Goal: Task Accomplishment & Management: Manage account settings

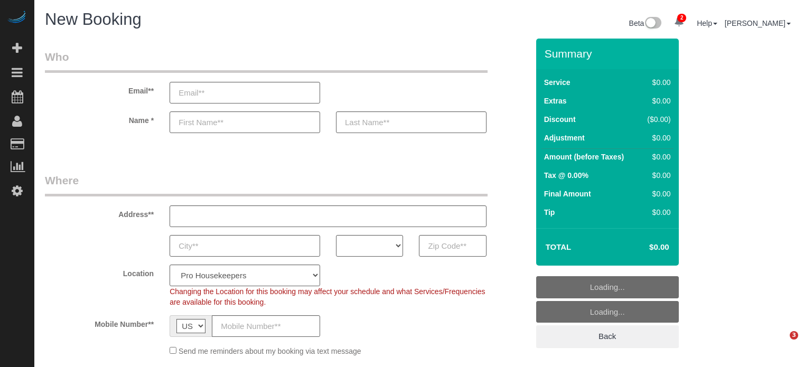
select select "number:9"
select select "4"
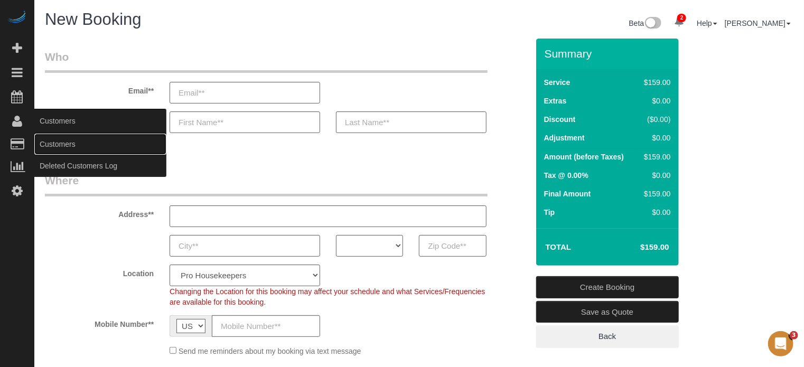
click at [57, 144] on link "Customers" at bounding box center [100, 144] width 132 height 21
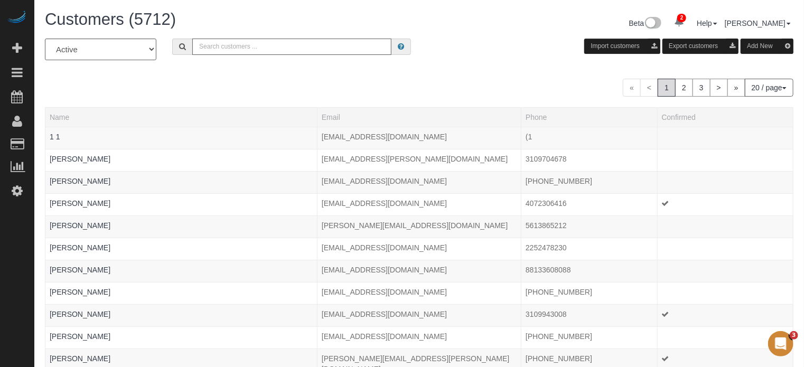
click at [246, 44] on input "text" at bounding box center [291, 47] width 199 height 16
type input "Timothy Raynor"
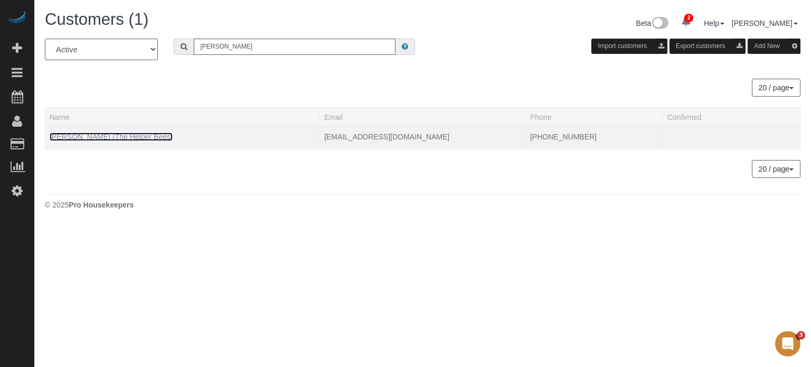
click at [68, 136] on link "Timothy Raynor (The Helper Bees)" at bounding box center [111, 137] width 123 height 8
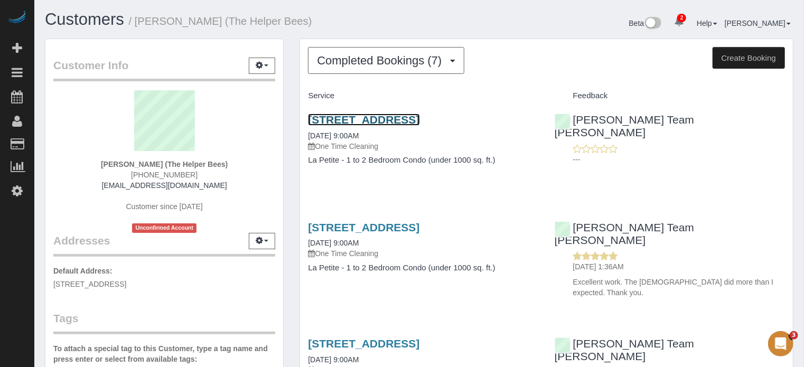
click at [419, 120] on link "12235 N. Augusta Drive, Sun City, AZ 85339" at bounding box center [363, 120] width 111 height 12
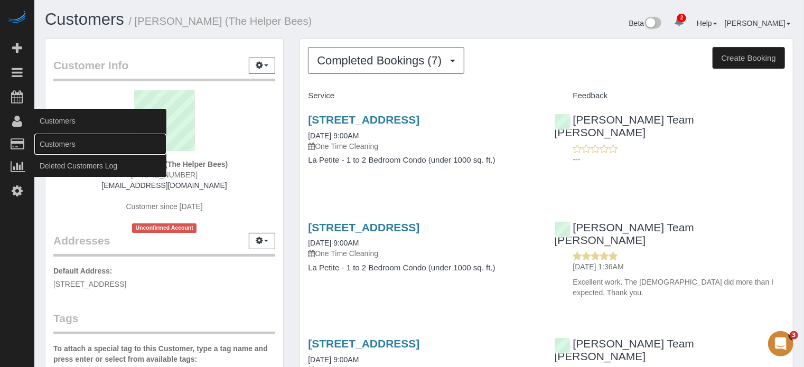
click at [60, 145] on link "Customers" at bounding box center [100, 144] width 132 height 21
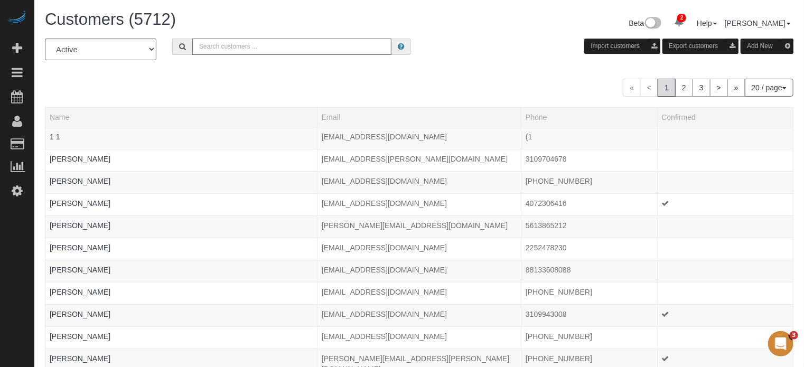
click at [231, 52] on input "text" at bounding box center [291, 47] width 199 height 16
paste input "Suheila Masudi"
click at [260, 49] on input "Suheila Masudi" at bounding box center [291, 47] width 199 height 16
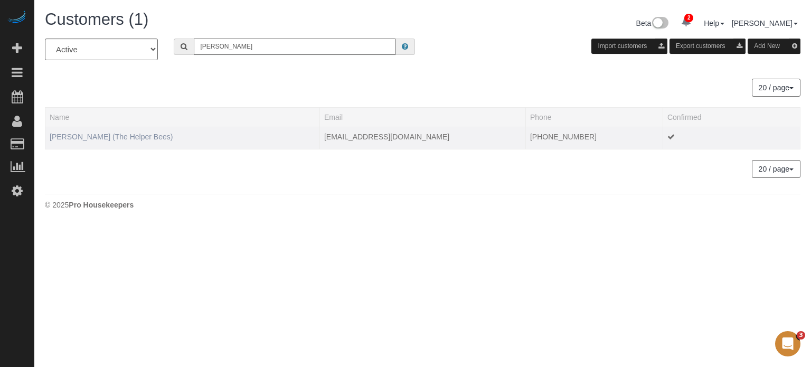
type input "Suheila Masudi"
click at [70, 136] on link "Suheila Masudi (The Helper Bees)" at bounding box center [111, 137] width 123 height 8
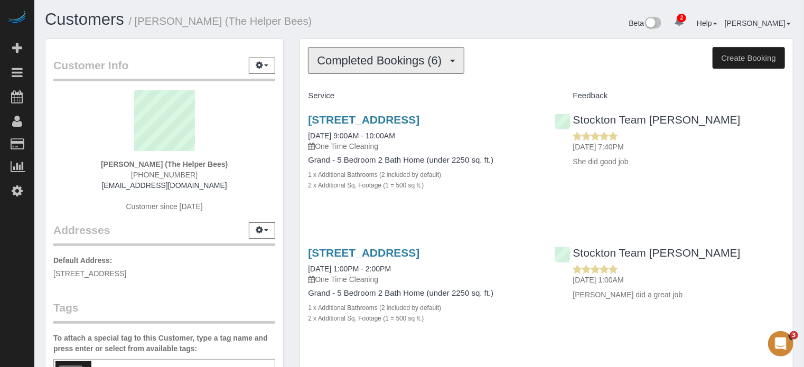
click at [390, 63] on span "Completed Bookings (6)" at bounding box center [382, 60] width 130 height 13
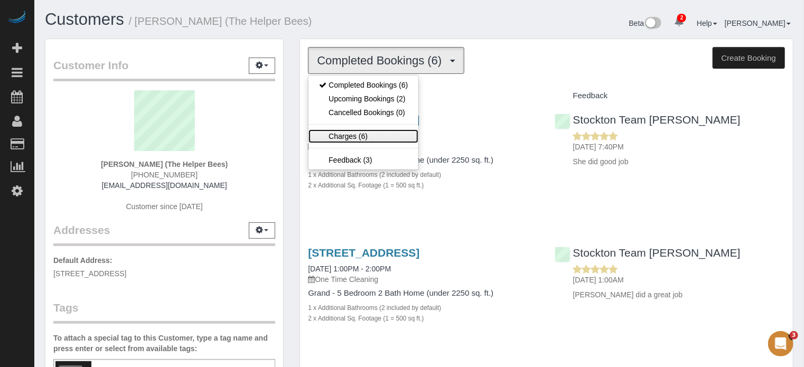
click at [354, 136] on link "Charges (6)" at bounding box center [363, 136] width 110 height 14
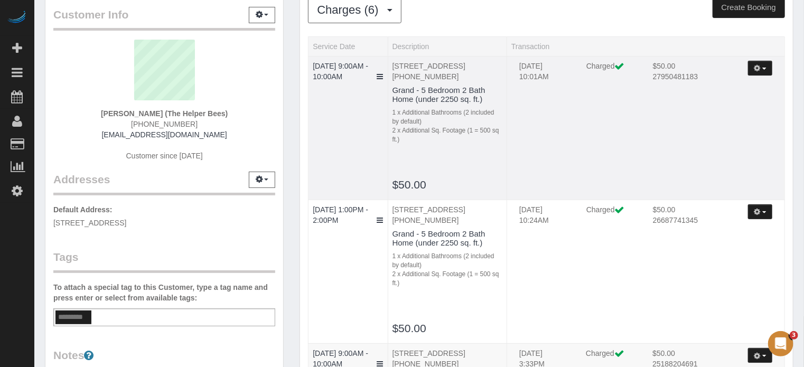
scroll to position [106, 0]
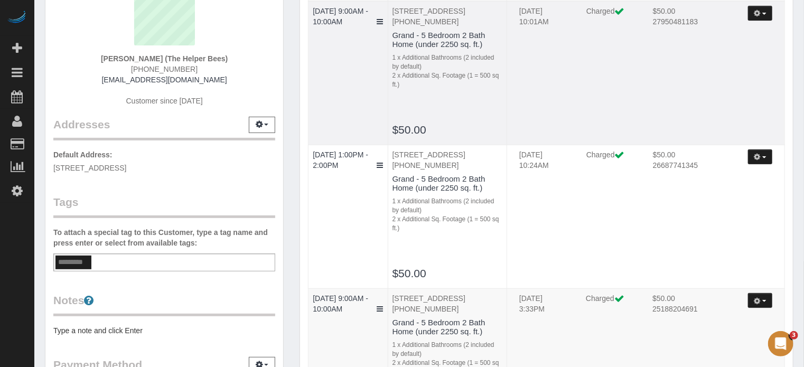
drag, startPoint x: 438, startPoint y: 141, endPoint x: 388, endPoint y: 143, distance: 50.2
click at [388, 143] on td "2246 Buna Vista Drive, Manteca, CA 95337 (209) 275-4218 Grand - 5 Bedroom 2 Bat…" at bounding box center [447, 73] width 119 height 144
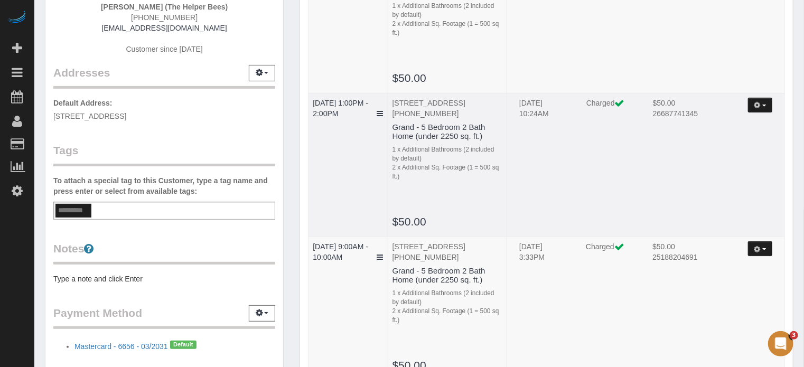
scroll to position [211, 0]
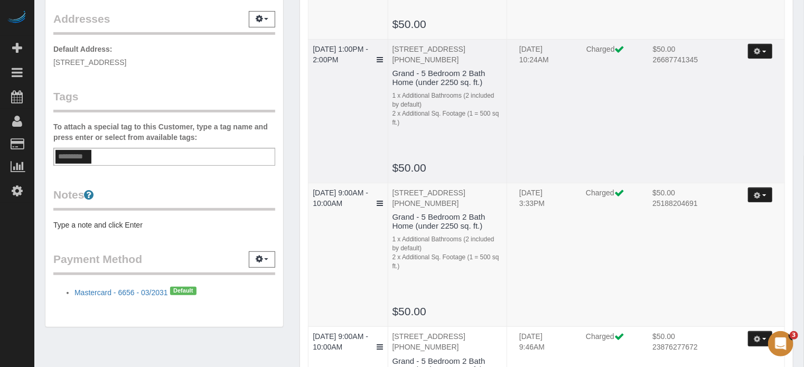
drag, startPoint x: 419, startPoint y: 188, endPoint x: 385, endPoint y: 189, distance: 33.8
click at [385, 183] on tr "08/13/2025 1:00PM - 2:00PM 2246 Buna Vista Drive, Manteca, CA 95337 (209) 275-4…" at bounding box center [546, 111] width 476 height 144
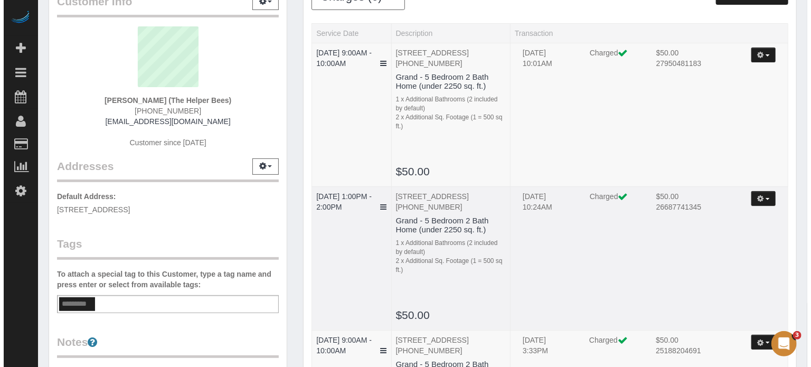
scroll to position [0, 0]
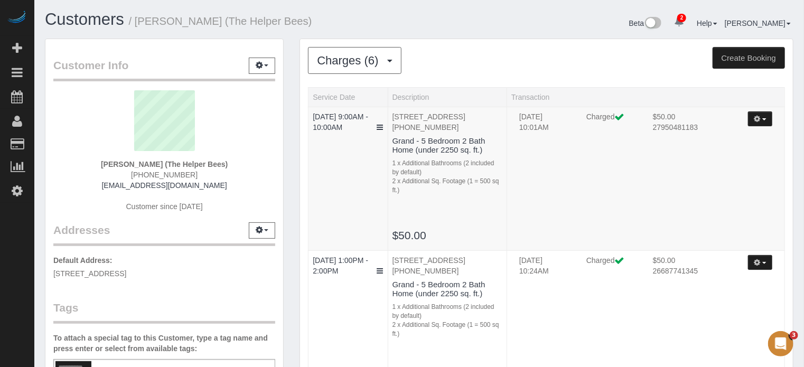
click at [288, 90] on div "Customer Info Edit Contact Info Send Message Email Preferences Special Sales Ta…" at bounding box center [164, 294] width 255 height 511
click at [758, 120] on icon "button" at bounding box center [757, 119] width 7 height 6
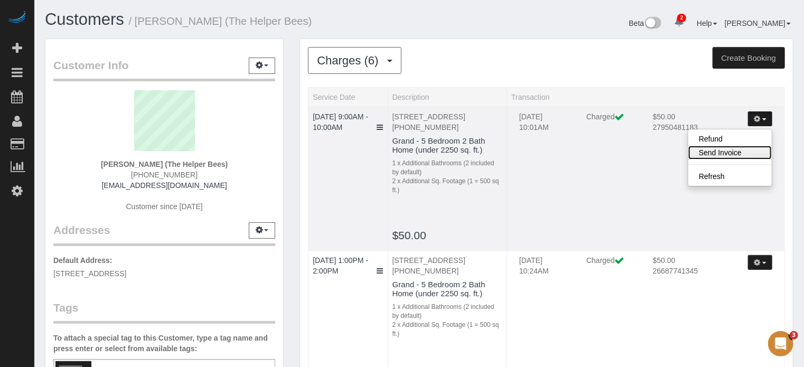
click at [710, 152] on link "Send Invoice" at bounding box center [729, 153] width 83 height 14
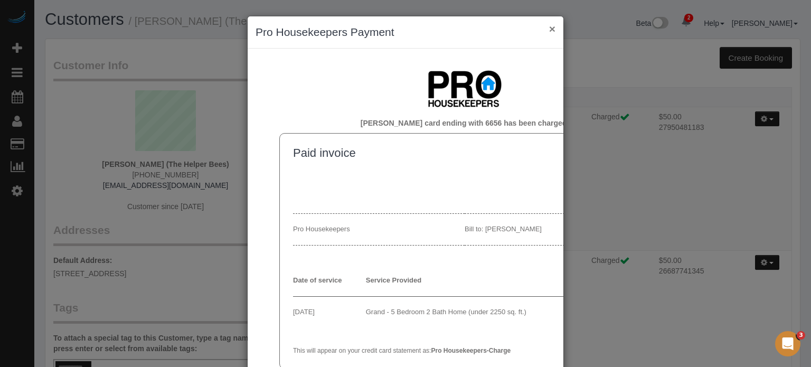
click at [551, 26] on div "× Pro Housekeepers Payment" at bounding box center [406, 32] width 316 height 32
click at [549, 27] on button "×" at bounding box center [552, 28] width 6 height 11
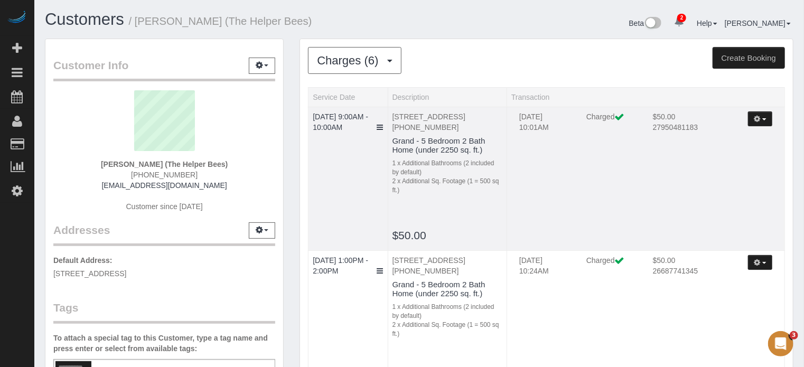
drag, startPoint x: 586, startPoint y: 166, endPoint x: 557, endPoint y: 174, distance: 30.8
click at [557, 174] on td "09/17/2025 10:01AM Charged $50.00 27950481183 Refund Send Invoice Refresh" at bounding box center [646, 179] width 278 height 144
click at [338, 114] on link "09/18/2025 9:00AM - 10:00AM" at bounding box center [340, 121] width 55 height 19
click at [758, 120] on icon "button" at bounding box center [757, 119] width 7 height 6
click at [716, 152] on link "Send Invoice" at bounding box center [729, 153] width 83 height 14
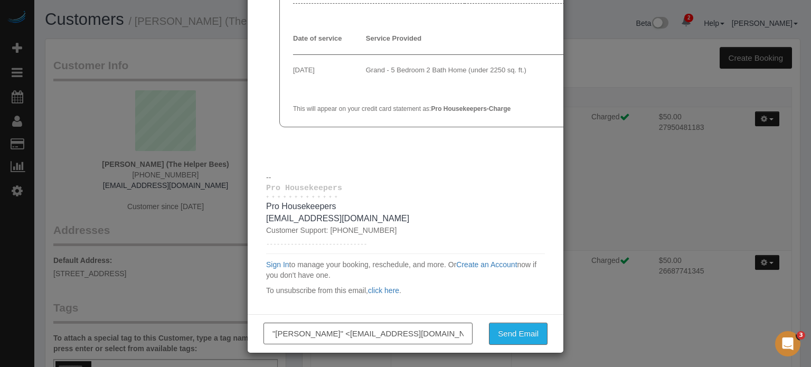
scroll to position [105, 0]
click at [389, 333] on input ""Suheila Masudi" <masudi007@comcast.net>" at bounding box center [367, 333] width 209 height 22
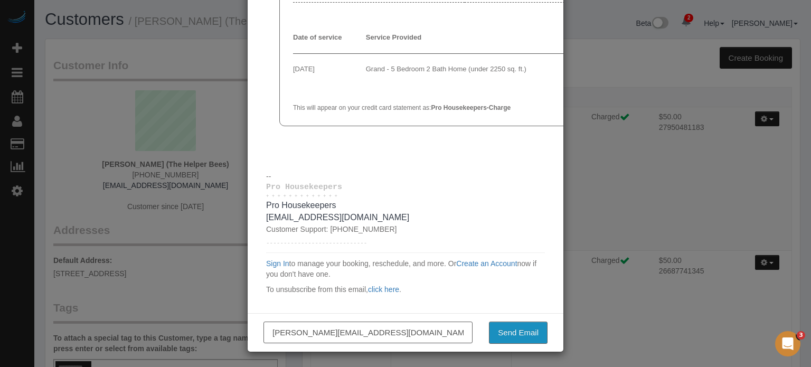
type input "edgar@prohousekeepers.com"
click at [525, 329] on button "Send Email" at bounding box center [518, 333] width 59 height 22
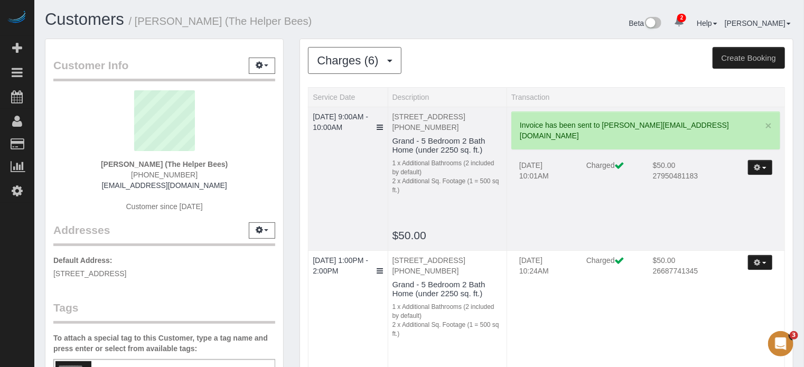
click at [758, 164] on icon "button" at bounding box center [757, 167] width 7 height 6
click at [737, 194] on link "Send Invoice" at bounding box center [729, 201] width 83 height 14
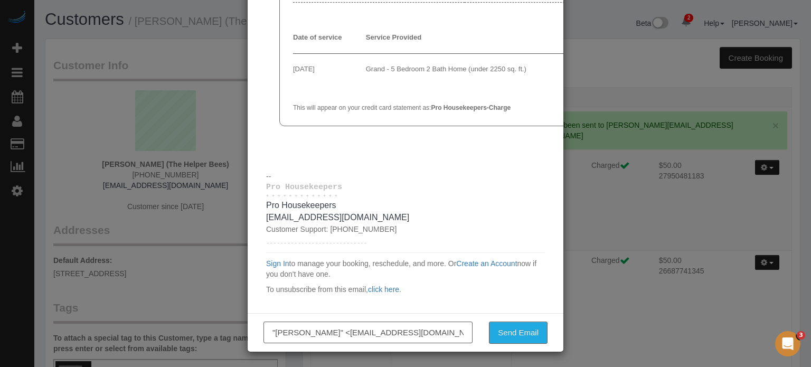
click at [330, 333] on input ""Suheila Masudi" <masudi007@comcast.net>" at bounding box center [367, 333] width 209 height 22
click at [606, 148] on div "× Pro Housekeepers Payment Suheila Masudi's card ending with 6656 has been char…" at bounding box center [405, 183] width 811 height 367
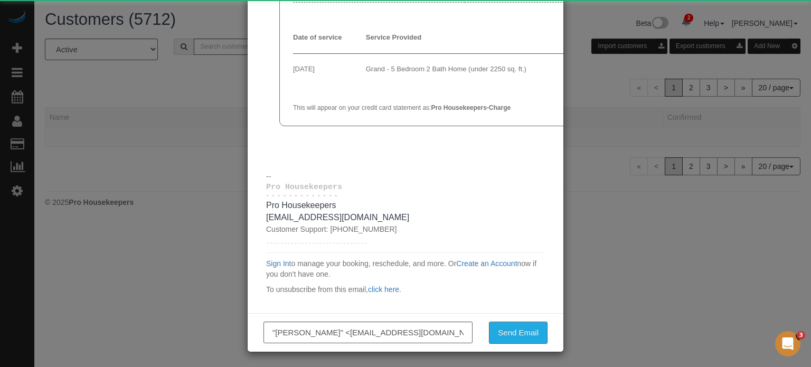
click at [191, 82] on div "× Pro Housekeepers Payment Suheila Masudi's card ending with 6656 has been char…" at bounding box center [405, 183] width 811 height 367
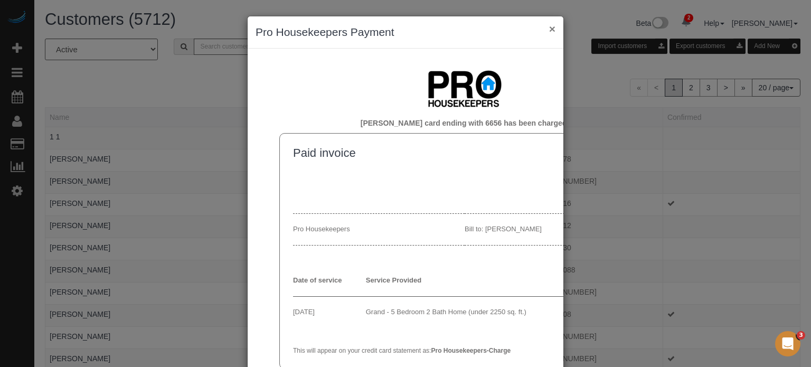
click at [549, 29] on button "×" at bounding box center [552, 28] width 6 height 11
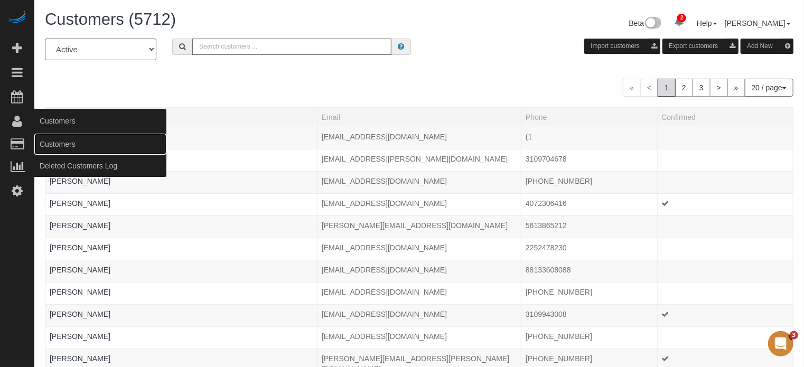
click at [51, 143] on link "Customers" at bounding box center [100, 144] width 132 height 21
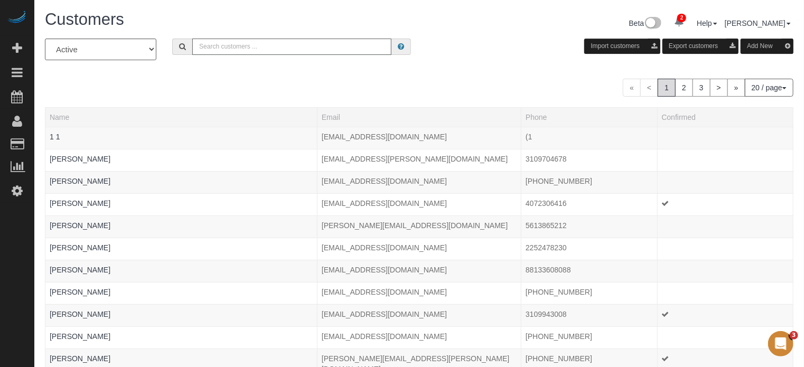
click at [236, 50] on input "text" at bounding box center [291, 47] width 199 height 16
click at [225, 50] on input "text" at bounding box center [291, 47] width 199 height 16
paste input "Savita Bhardwaj"
click at [250, 44] on input "Savita Bhardwaj" at bounding box center [291, 47] width 199 height 16
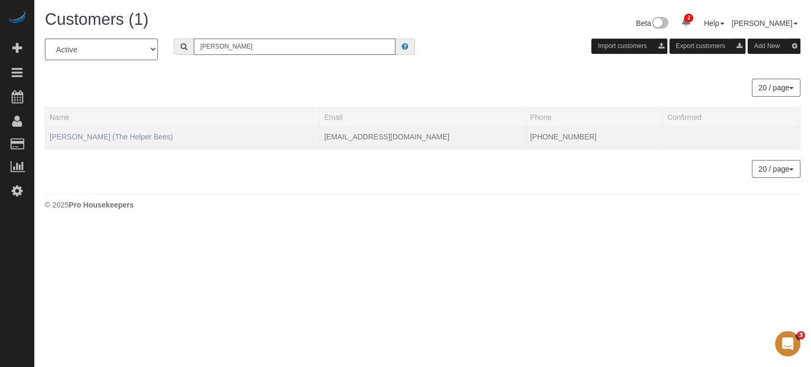
type input "Savita Bhardwaj"
click at [84, 135] on link "Savita Bhardwaj (The Helper Bees)" at bounding box center [111, 137] width 123 height 8
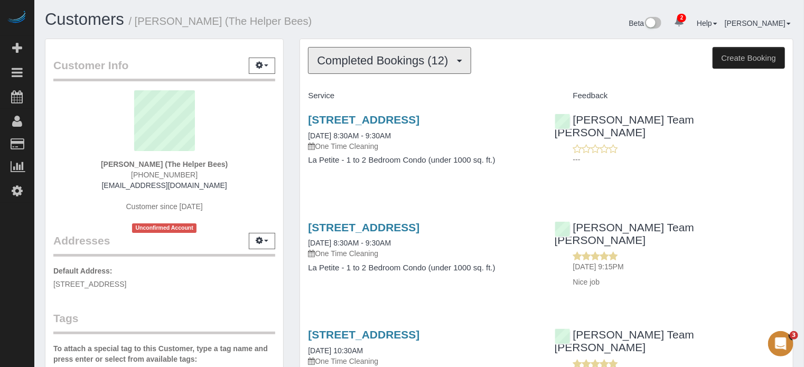
click at [384, 64] on span "Completed Bookings (12)" at bounding box center [385, 60] width 136 height 13
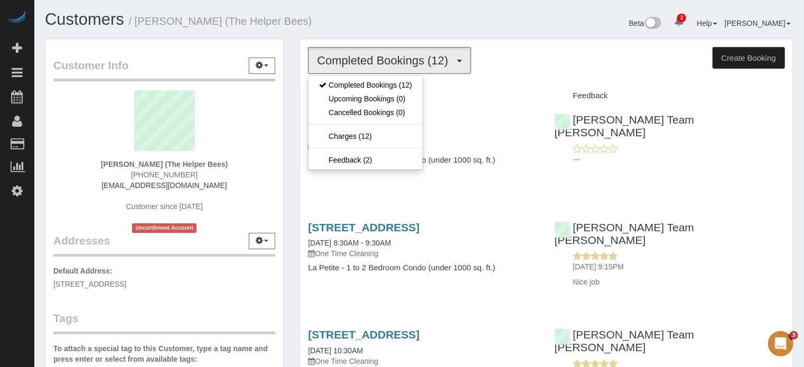
click at [291, 93] on div "Customer Info Edit Contact Info Send Message Email Preferences Special Sales Ta…" at bounding box center [164, 299] width 255 height 521
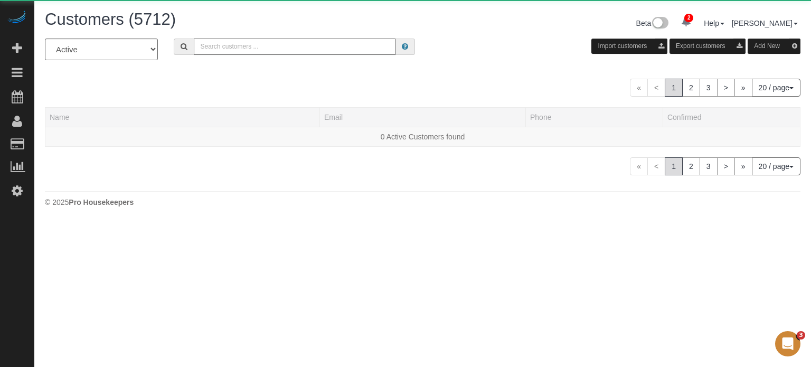
click at [251, 44] on input "text" at bounding box center [295, 47] width 202 height 16
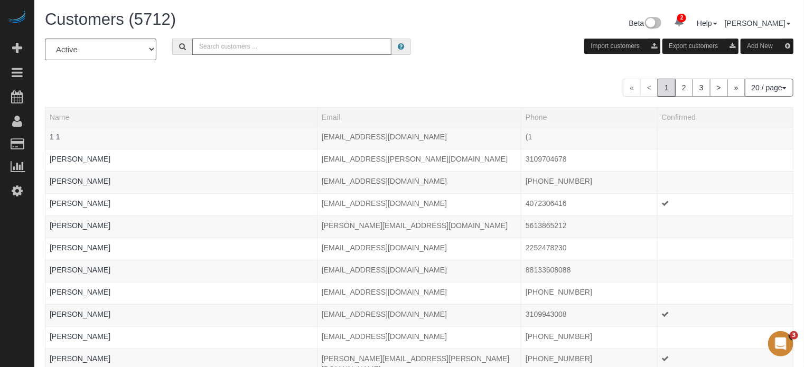
paste input "Suncha Bauer"
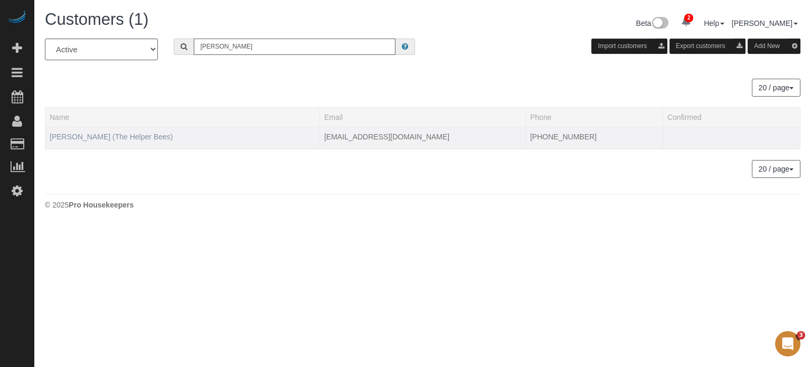
type input "Suncha Bauer"
click at [98, 138] on link "Suncha Bauer (The Helper Bees)" at bounding box center [111, 137] width 123 height 8
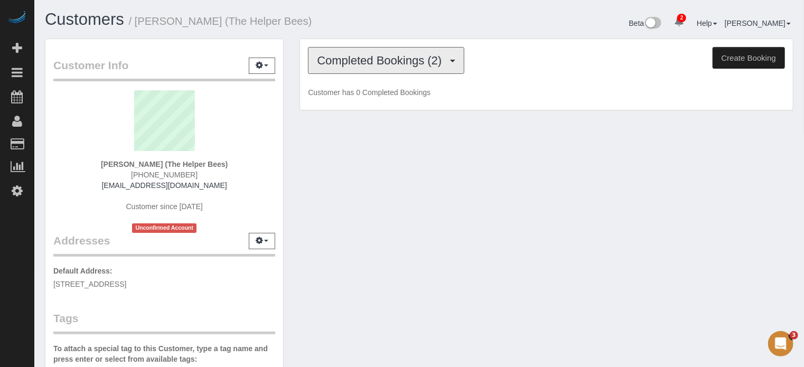
click at [370, 63] on span "Completed Bookings (2)" at bounding box center [382, 60] width 130 height 13
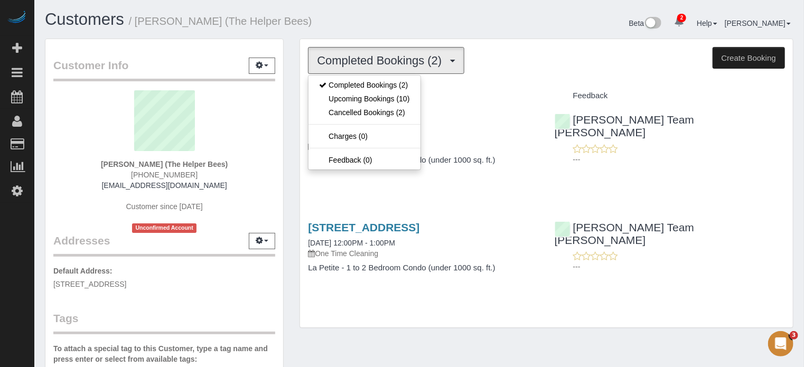
click at [357, 26] on h1 "Customers / Suncha Bauer (The Helper Bees)" at bounding box center [228, 20] width 366 height 18
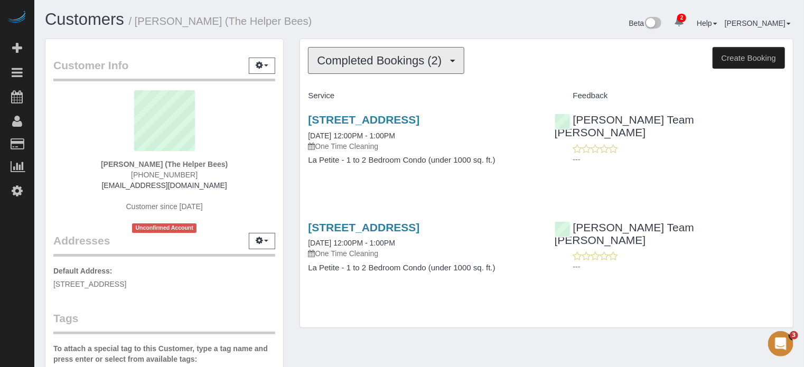
click at [404, 63] on span "Completed Bookings (2)" at bounding box center [382, 60] width 130 height 13
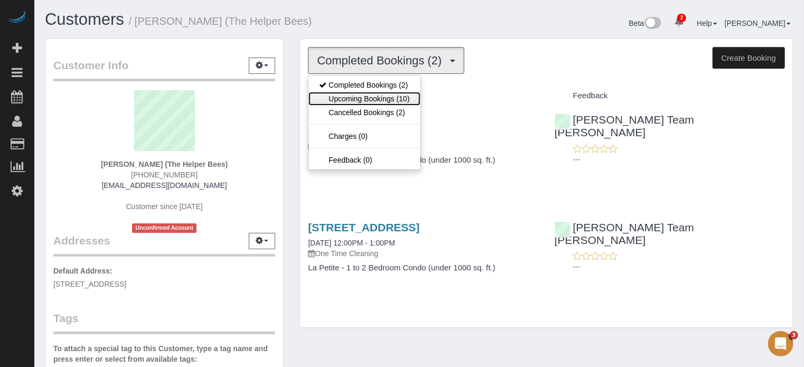
click at [370, 97] on link "Upcoming Bookings (10)" at bounding box center [363, 99] width 111 height 14
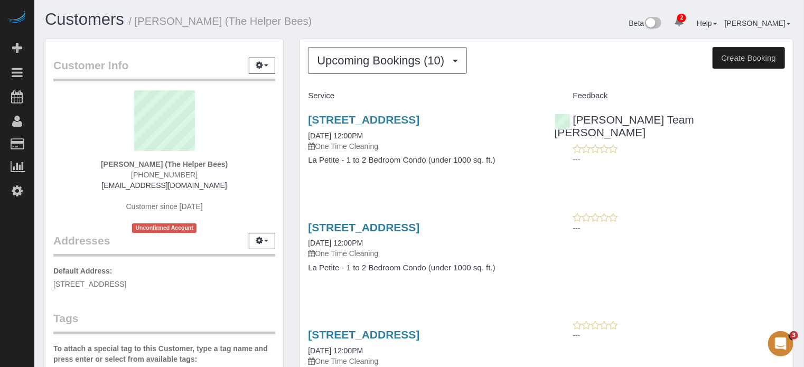
click at [285, 126] on div "Customer Info Edit Contact Info Send Message Email Preferences Special Sales Ta…" at bounding box center [164, 298] width 255 height 518
click at [354, 65] on span "Upcoming Bookings (10)" at bounding box center [383, 60] width 133 height 13
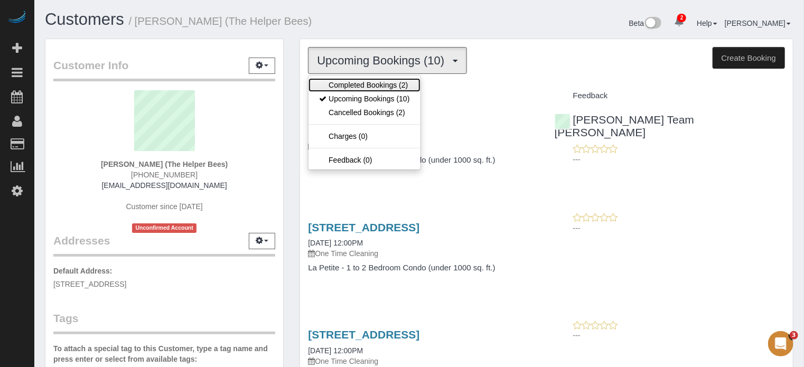
click at [349, 85] on link "Completed Bookings (2)" at bounding box center [363, 85] width 111 height 14
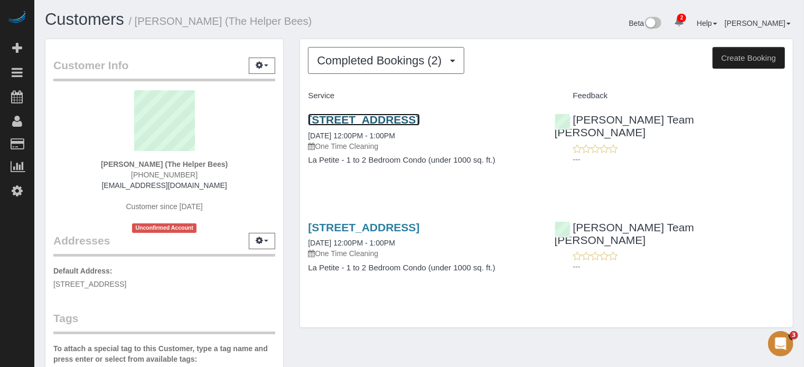
click at [380, 118] on link "7312 S 74th Lane, Laveen, AZ 85339" at bounding box center [363, 120] width 111 height 12
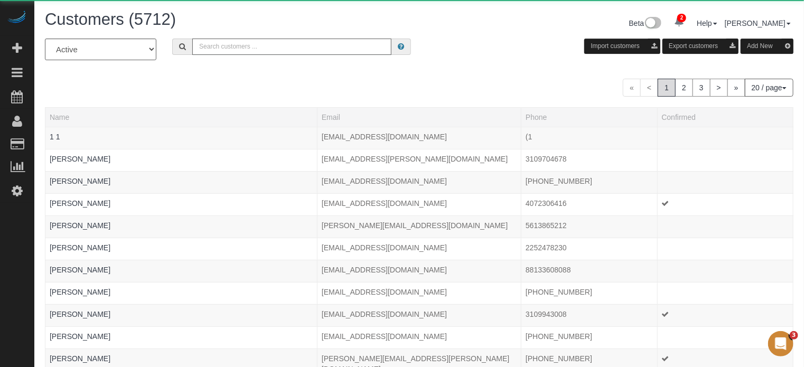
click at [253, 49] on input "text" at bounding box center [291, 47] width 199 height 16
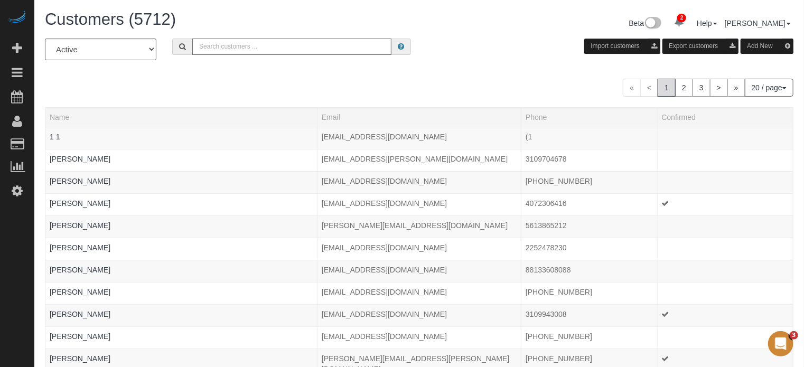
paste input "Suheila Masudi"
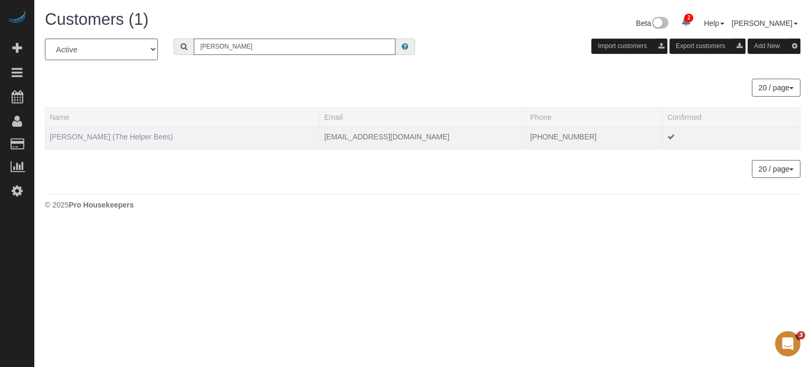
type input "Suheila Masudi"
click at [90, 137] on link "Suheila Masudi (The Helper Bees)" at bounding box center [111, 137] width 123 height 8
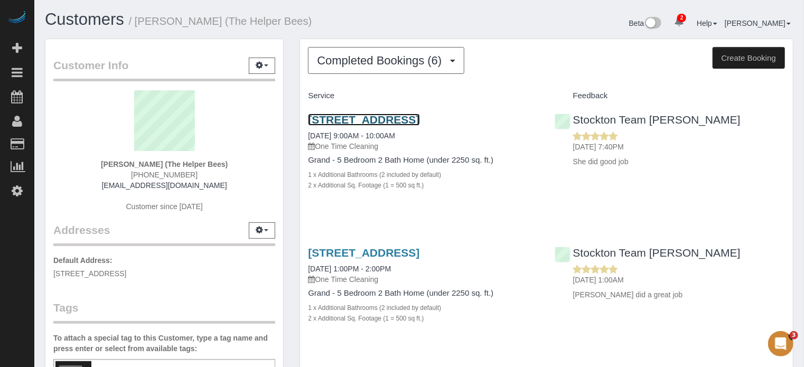
click at [419, 117] on link "2246 Buna Vista Drive, Manteca, CA 95337" at bounding box center [363, 120] width 111 height 12
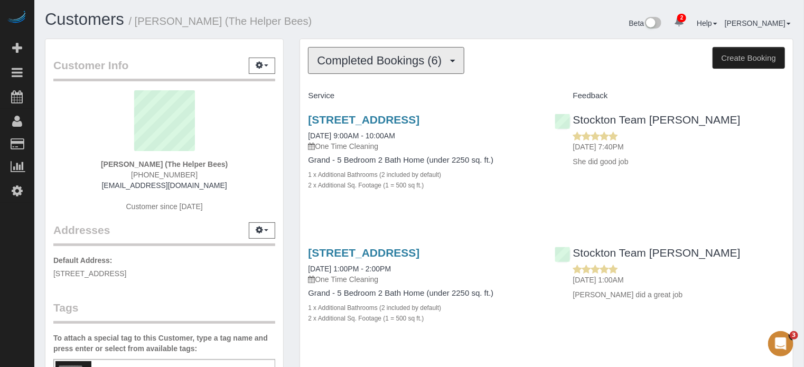
click at [415, 63] on span "Completed Bookings (6)" at bounding box center [382, 60] width 130 height 13
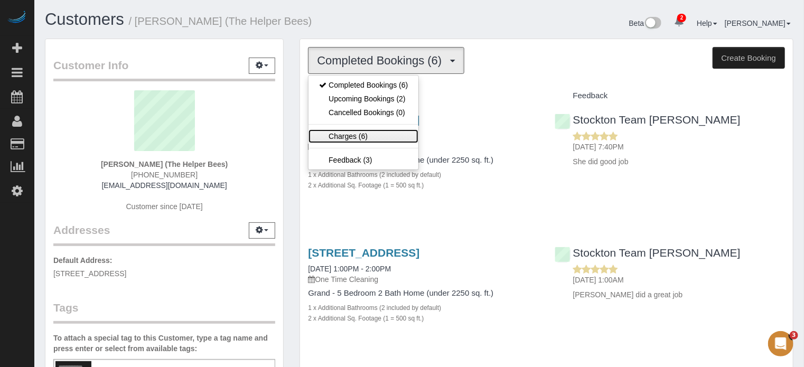
click at [359, 135] on link "Charges (6)" at bounding box center [363, 136] width 110 height 14
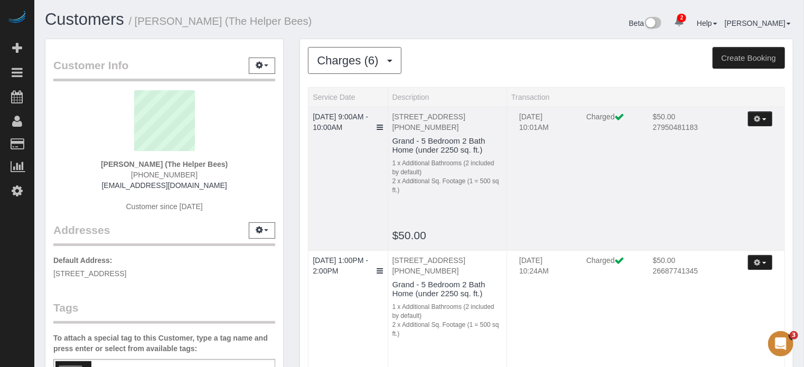
drag, startPoint x: 393, startPoint y: 115, endPoint x: 516, endPoint y: 181, distance: 138.9
click at [501, 188] on td "2246 Buna Vista Drive, Manteca, CA 95337 (209) 275-4218 Grand - 5 Bedroom 2 Bat…" at bounding box center [447, 179] width 119 height 144
click at [764, 118] on span "button" at bounding box center [764, 119] width 4 height 2
click at [727, 150] on link "Send Invoice" at bounding box center [729, 153] width 83 height 14
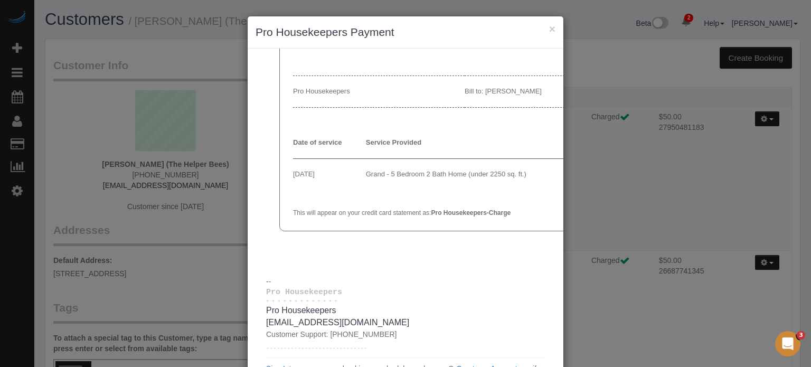
scroll to position [105, 0]
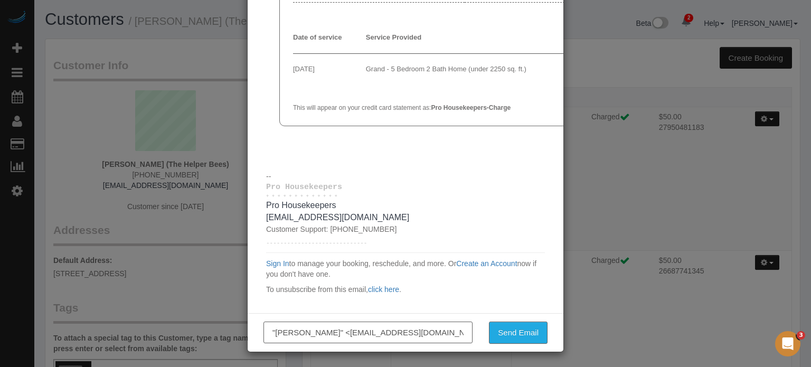
click at [352, 341] on input ""Suheila Masudi" <masudi007@comcast.net>" at bounding box center [367, 333] width 209 height 22
click at [352, 342] on input ""Suheila Masudi" <masudi007@comcast.net>" at bounding box center [367, 333] width 209 height 22
click at [610, 162] on div "× Pro Housekeepers Payment Suheila Masudi's card ending with 6656 has been char…" at bounding box center [405, 183] width 811 height 367
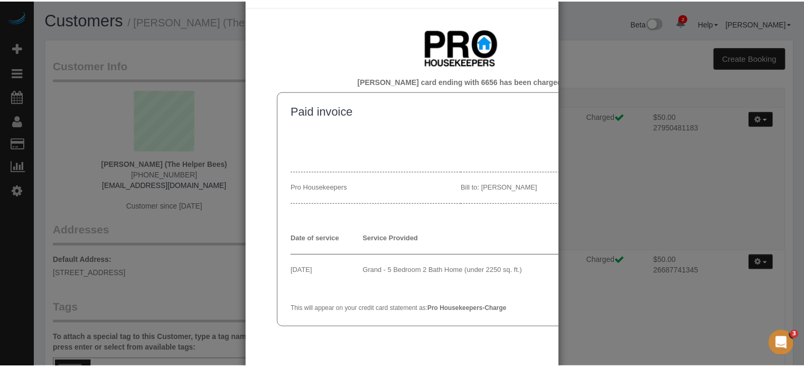
scroll to position [0, 0]
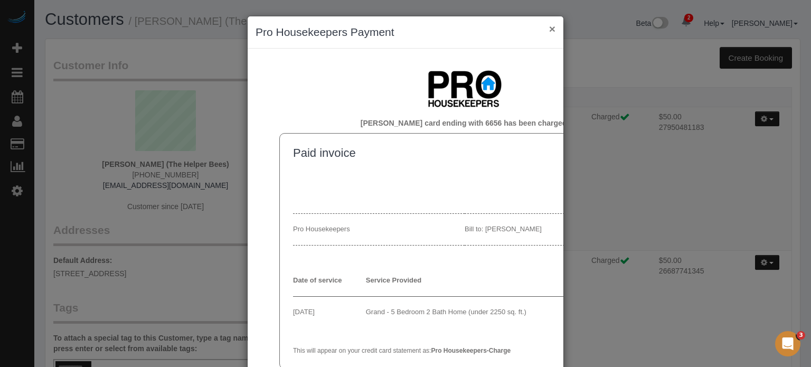
click at [549, 29] on button "×" at bounding box center [552, 28] width 6 height 11
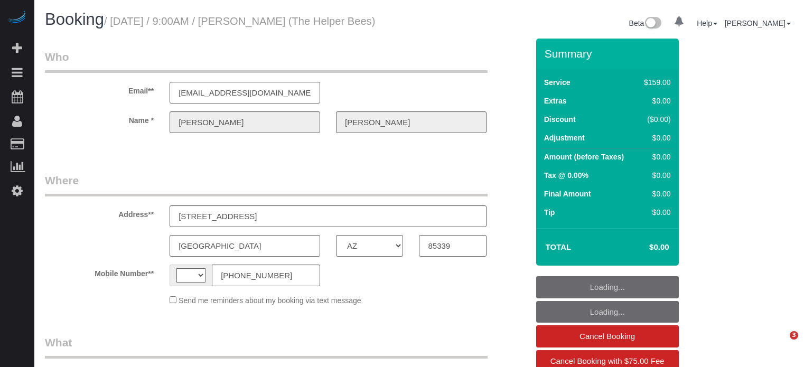
select select "AZ"
select select "string:[GEOGRAPHIC_DATA]"
select select "4"
select select "spot1"
select select "number:9"
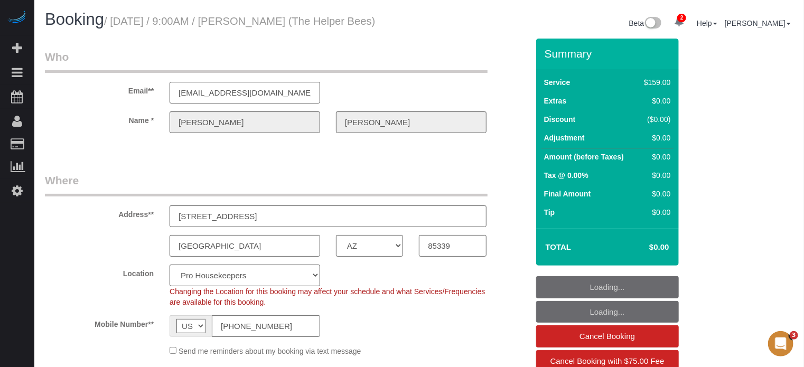
select select "object:1272"
drag, startPoint x: 0, startPoint y: 0, endPoint x: 572, endPoint y: 237, distance: 619.6
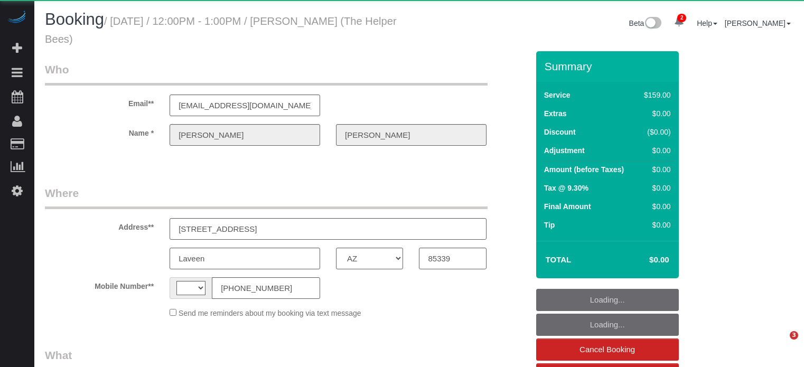
select select "AZ"
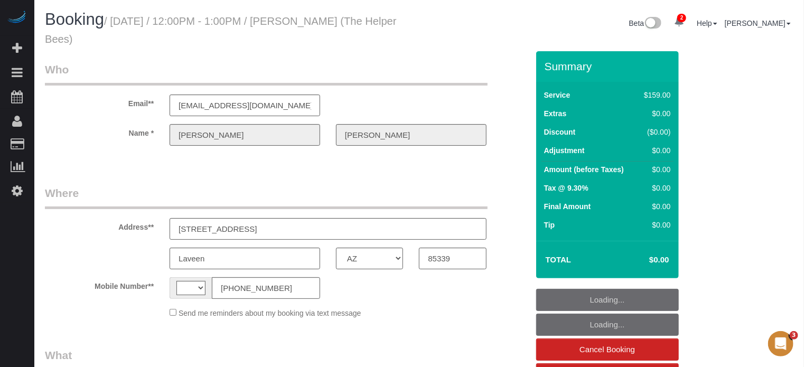
select select "string:[GEOGRAPHIC_DATA]"
select select "spot1"
select select "4"
select select "number:9"
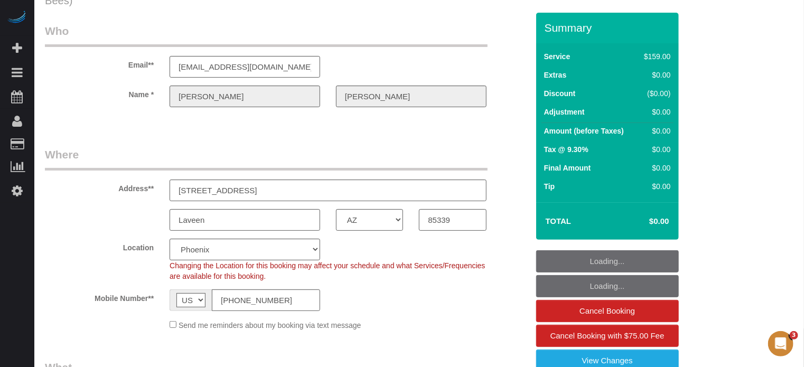
select select "spot6"
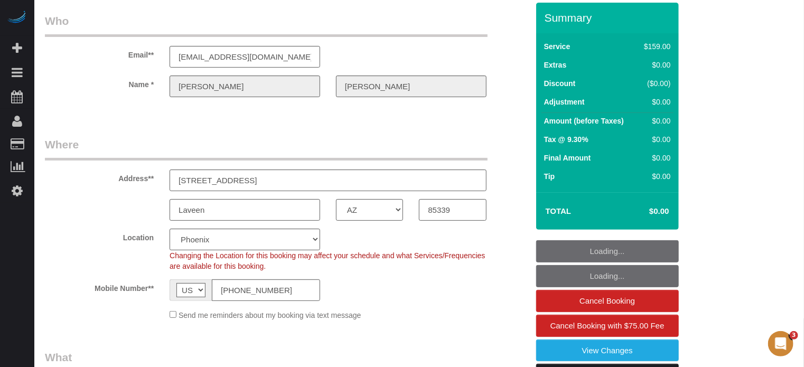
select select "object:847"
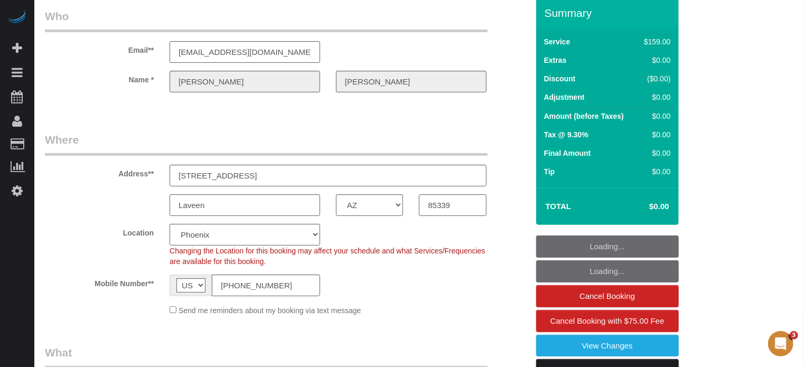
scroll to position [106, 0]
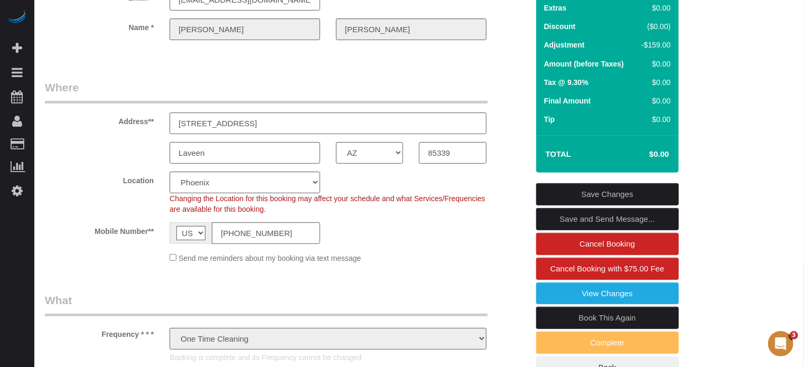
drag, startPoint x: 646, startPoint y: 151, endPoint x: 661, endPoint y: 156, distance: 15.0
click at [661, 156] on h4 "$0.00" at bounding box center [642, 154] width 51 height 9
click at [663, 157] on h4 "$0.00" at bounding box center [642, 154] width 51 height 9
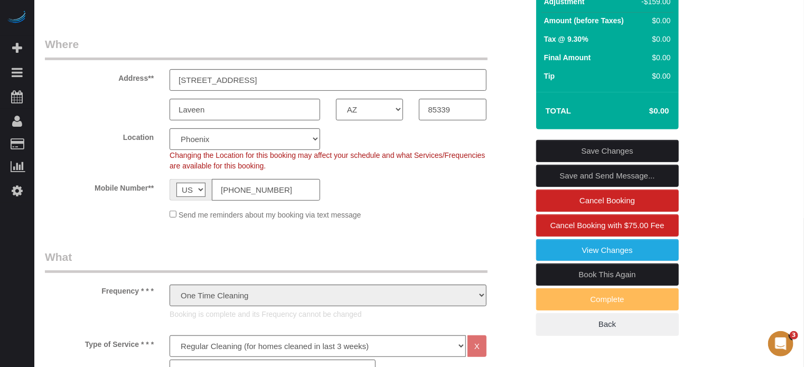
scroll to position [211, 0]
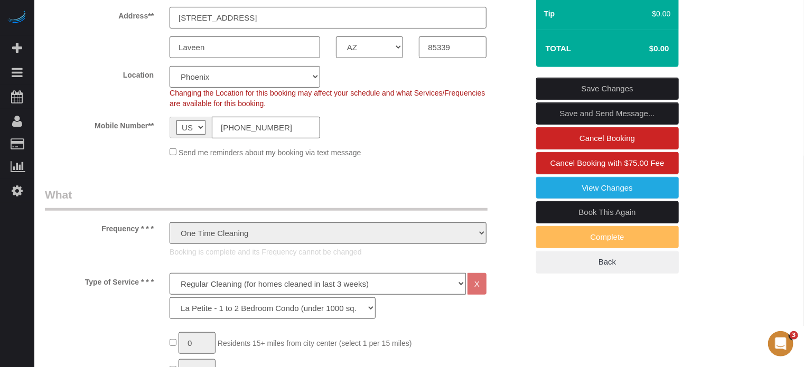
click at [620, 212] on link "Book This Again" at bounding box center [607, 212] width 143 height 22
select select "AZ"
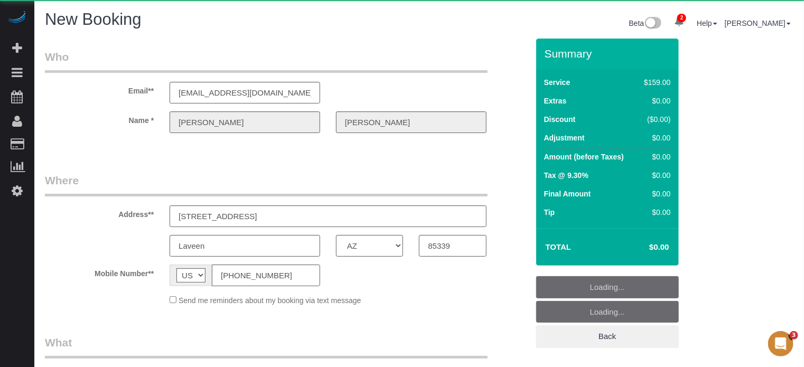
select select "string:fspay"
select select "number:9"
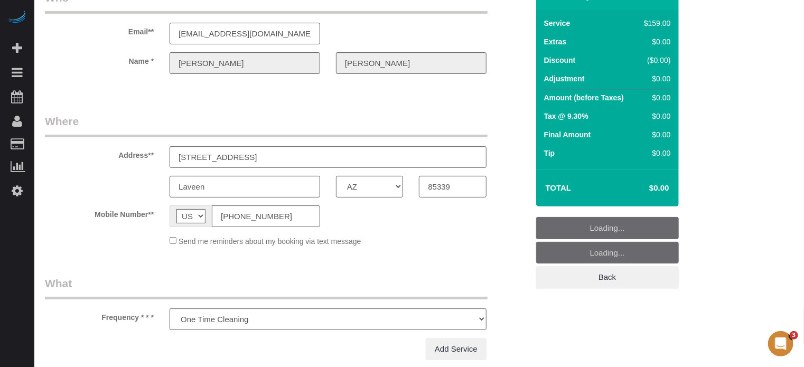
scroll to position [106, 0]
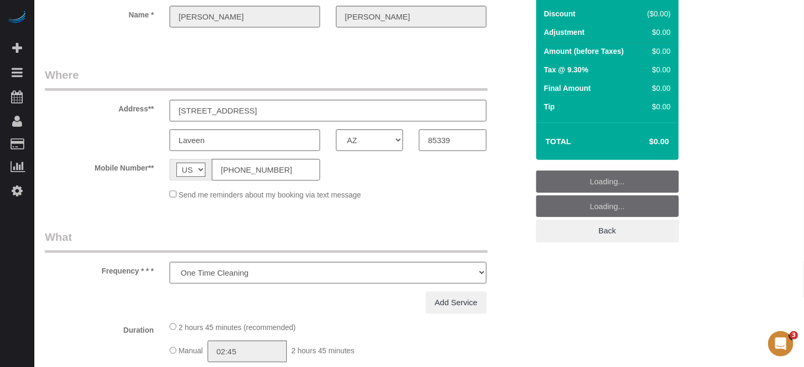
select select "object:1211"
select select "4"
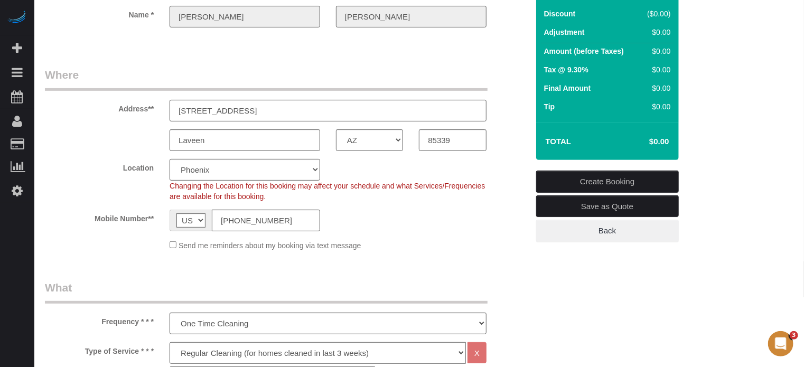
select select "1"
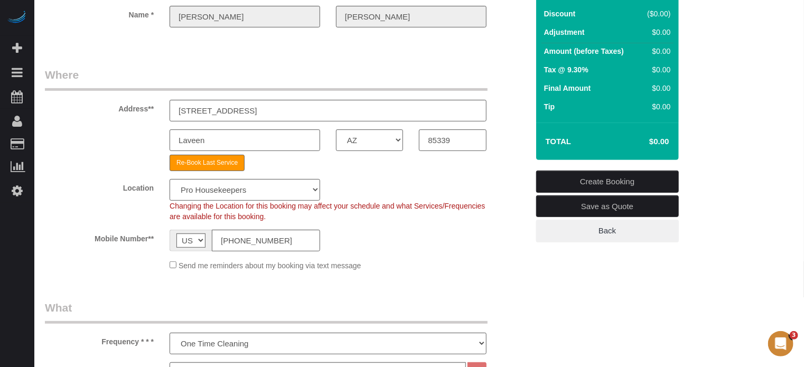
select select "object:1352"
drag, startPoint x: 245, startPoint y: 118, endPoint x: 158, endPoint y: 124, distance: 87.4
click at [158, 124] on sui-booking-address "Address** [STREET_ADDRESS] [GEOGRAPHIC_DATA] AK AL AR AZ CA CO CT DC DE [GEOGRA…" at bounding box center [286, 119] width 483 height 104
click at [117, 134] on div "Laveen AK AL AR AZ CA CO CT DC DE [GEOGRAPHIC_DATA] [GEOGRAPHIC_DATA] HI IA ID …" at bounding box center [286, 140] width 499 height 22
drag, startPoint x: 638, startPoint y: 136, endPoint x: 666, endPoint y: 142, distance: 29.2
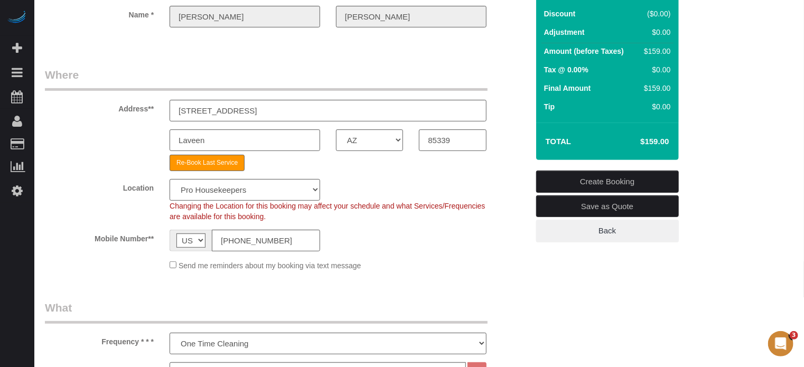
click at [666, 142] on td "$159.00" at bounding box center [638, 141] width 69 height 26
click at [666, 142] on h4 "$159.00" at bounding box center [638, 141] width 60 height 9
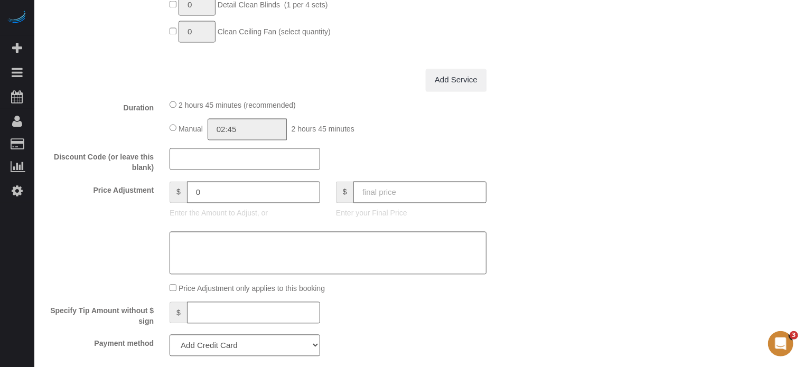
scroll to position [1056, 0]
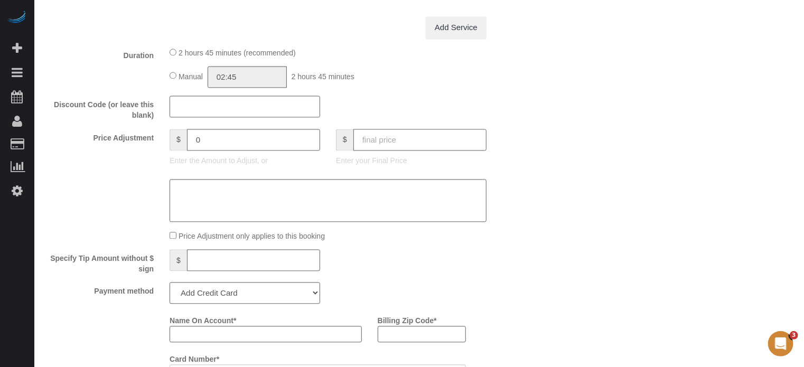
click at [399, 147] on input "text" at bounding box center [419, 140] width 133 height 22
type input "0"
type input "-159"
click at [391, 118] on div "Discount Code (or leave this blank)" at bounding box center [286, 108] width 499 height 25
click at [388, 147] on input "text" at bounding box center [419, 140] width 133 height 22
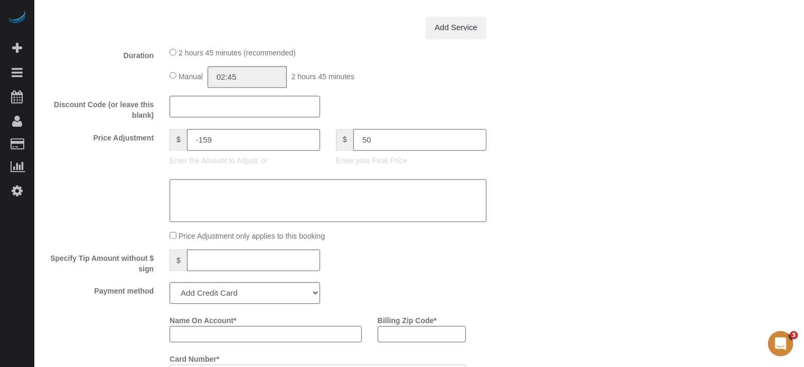
type input "50"
click at [410, 103] on div "Discount Code (or leave this blank)" at bounding box center [286, 108] width 499 height 25
type input "-109"
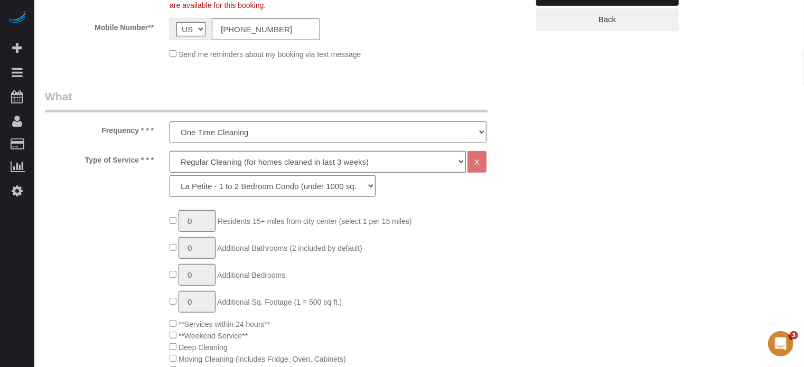
scroll to position [106, 0]
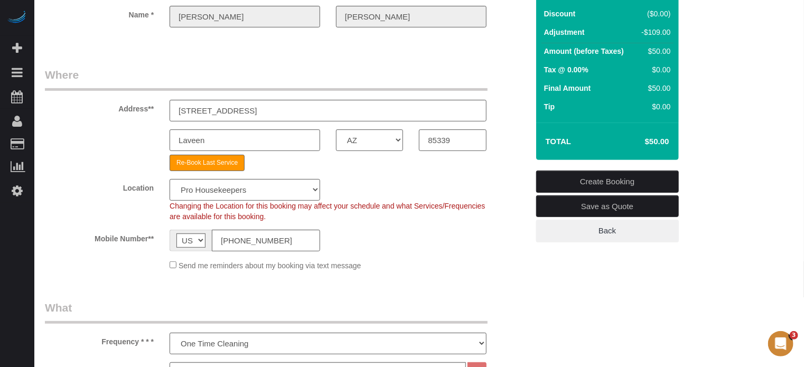
drag, startPoint x: 630, startPoint y: 137, endPoint x: 653, endPoint y: 141, distance: 23.0
click at [653, 141] on h4 "$50.00" at bounding box center [641, 141] width 56 height 9
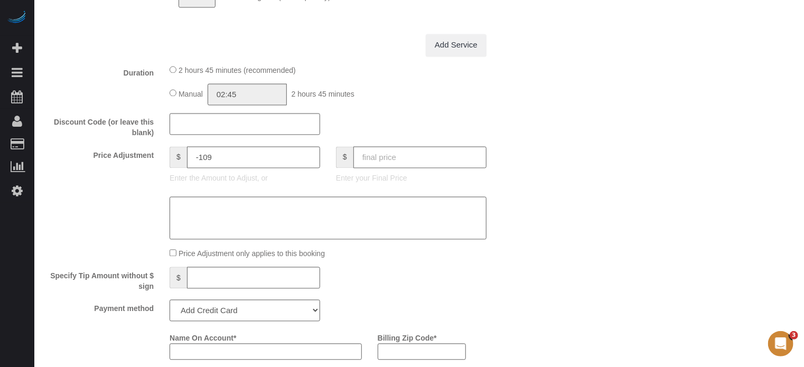
scroll to position [1109, 0]
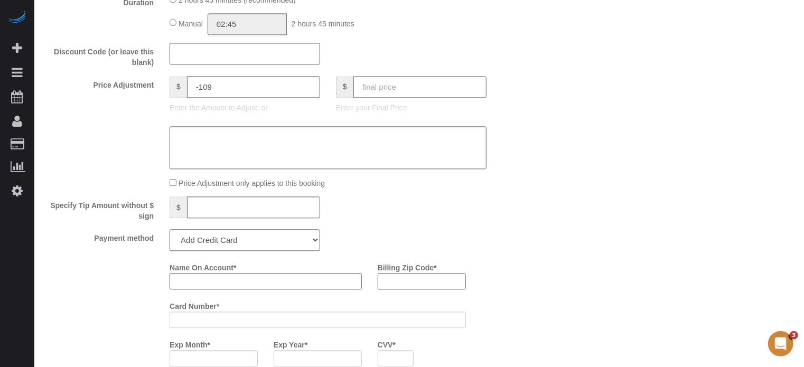
click at [407, 89] on input "text" at bounding box center [419, 87] width 133 height 22
type input "0"
click at [579, 97] on div "Who Email** [EMAIL_ADDRESS][DOMAIN_NAME] Name * [PERSON_NAME] Where Address** […" at bounding box center [419, 44] width 748 height 2229
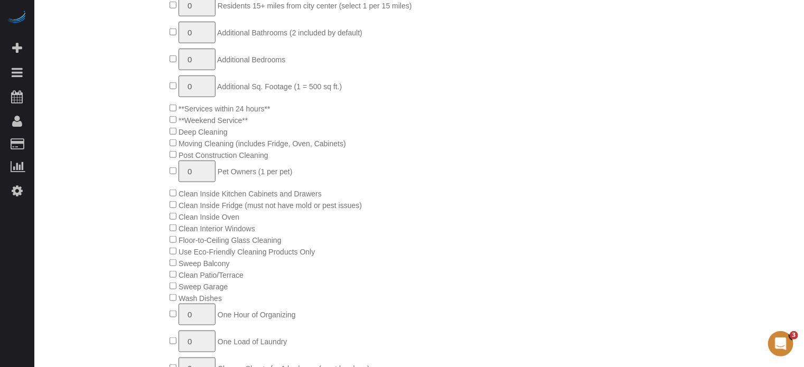
type input "-159"
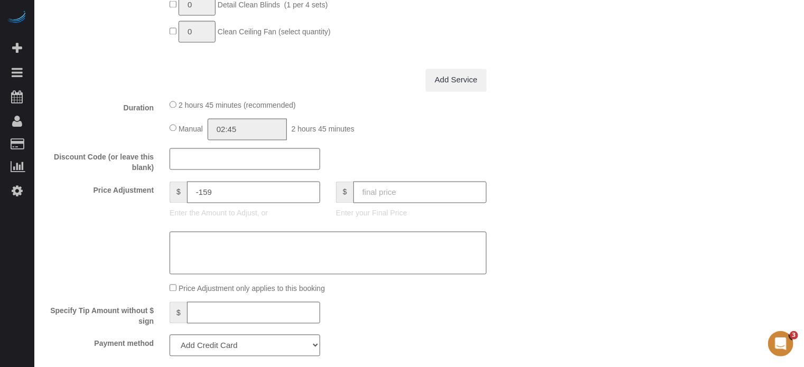
scroll to position [1162, 0]
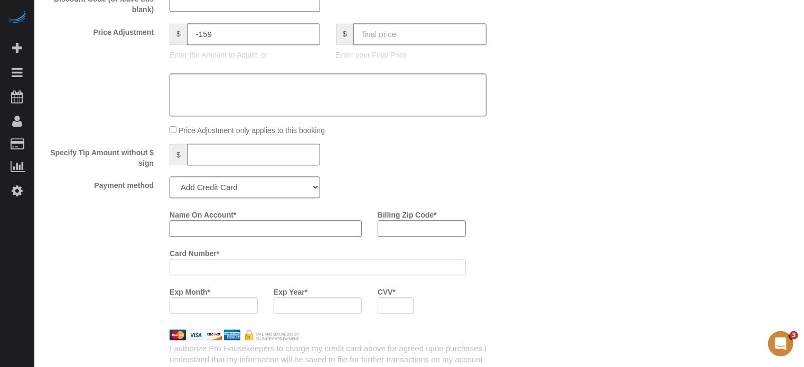
click at [226, 196] on select "Add Credit Card Cash Check Paypal" at bounding box center [245, 187] width 150 height 22
select select "string:check"
click at [170, 181] on select "Add Credit Card Cash Check Paypal" at bounding box center [245, 187] width 150 height 22
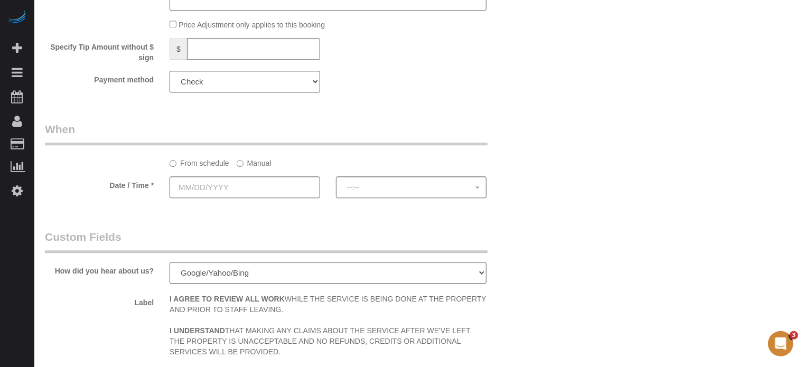
scroll to position [1320, 0]
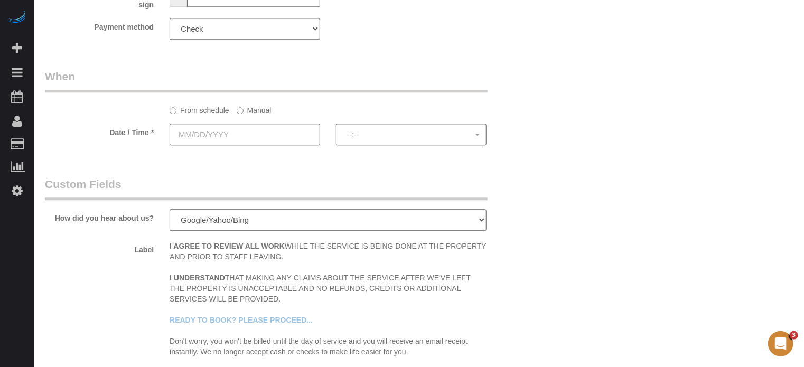
click at [236, 143] on input "text" at bounding box center [245, 135] width 150 height 22
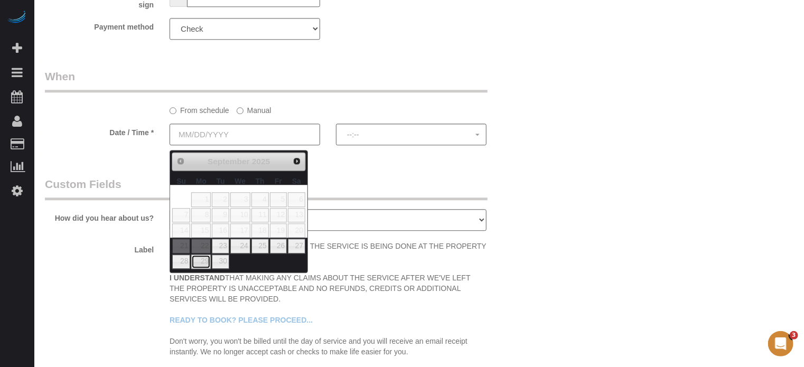
click at [201, 262] on link "29" at bounding box center [201, 262] width 20 height 14
type input "[DATE]"
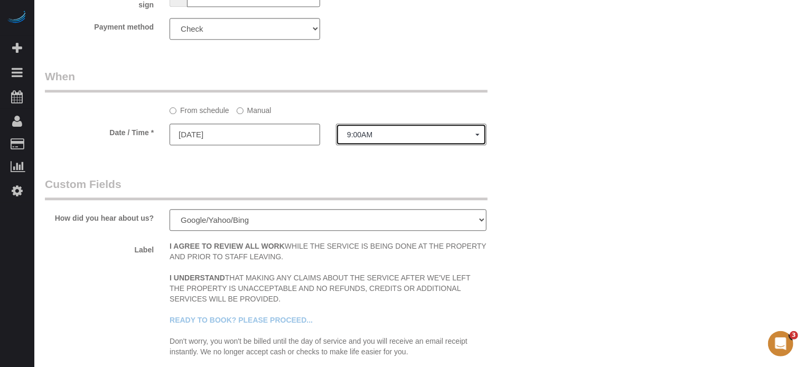
click at [392, 139] on span "9:00AM" at bounding box center [411, 134] width 128 height 8
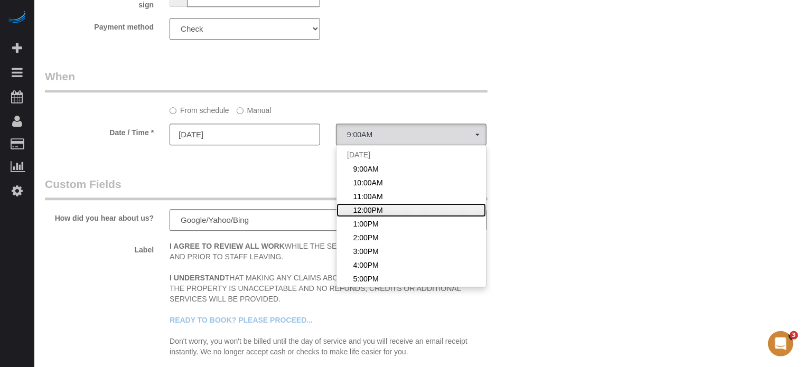
click at [374, 209] on span "12:00PM" at bounding box center [368, 210] width 30 height 11
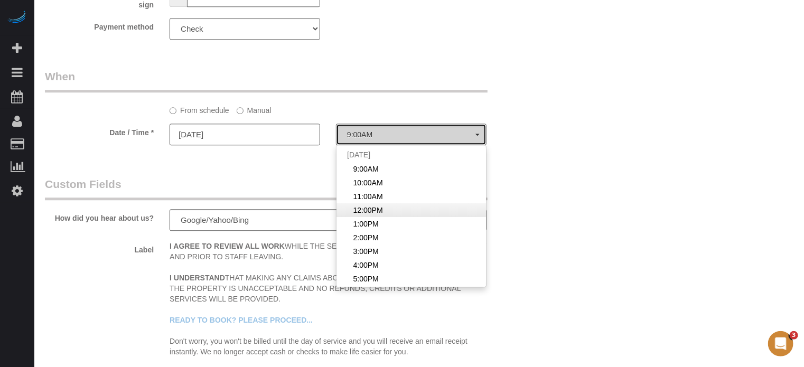
select select "spot19"
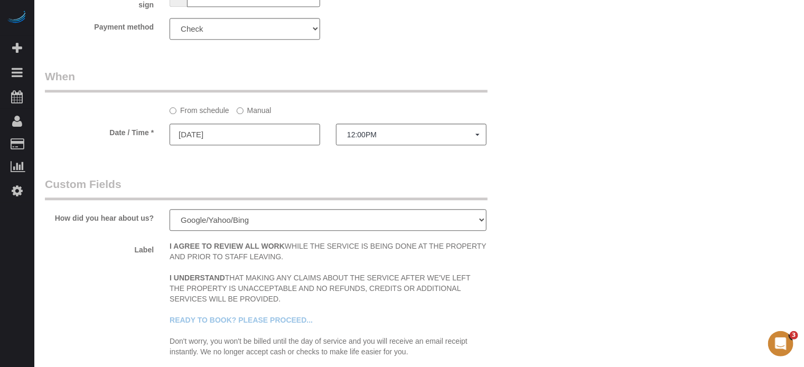
click at [304, 184] on legend "Custom Fields" at bounding box center [266, 188] width 443 height 24
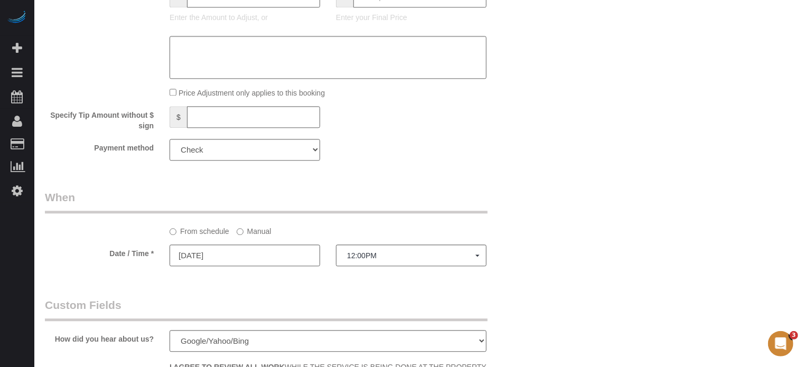
scroll to position [1215, 0]
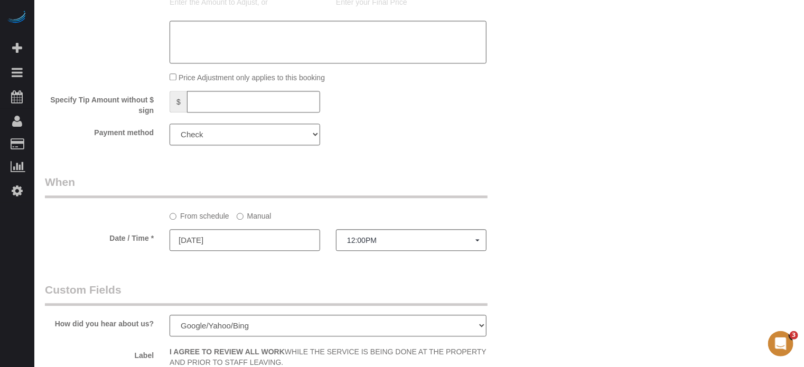
click at [211, 143] on select "Add Credit Card Cash Check Paypal" at bounding box center [245, 135] width 150 height 22
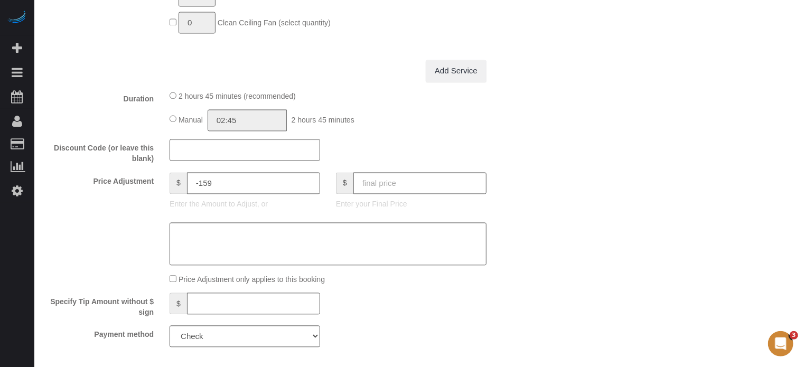
scroll to position [1003, 0]
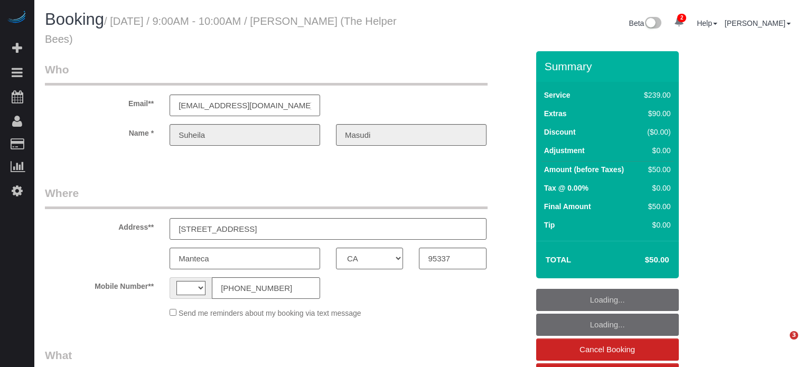
select select "CA"
select select "string:[GEOGRAPHIC_DATA]"
select select "object:399"
select select "string:fspay-78843561-6353-4787-9bf5-6096904f1cdd"
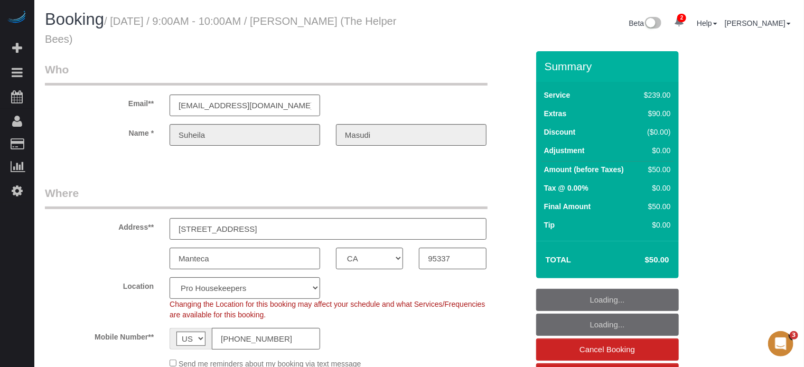
select select "4"
select select "number:9"
select select "object:844"
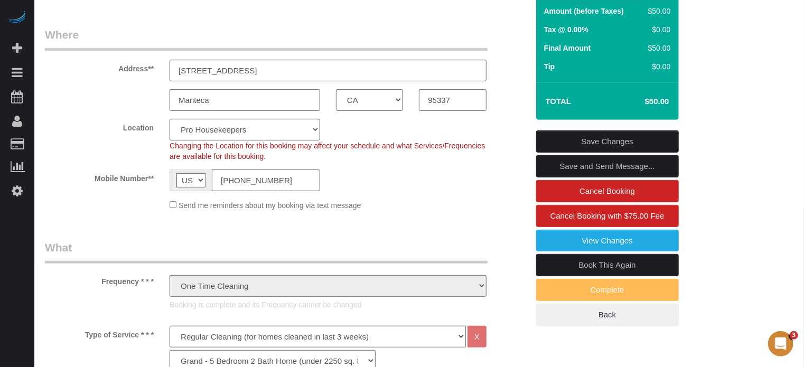
scroll to position [211, 0]
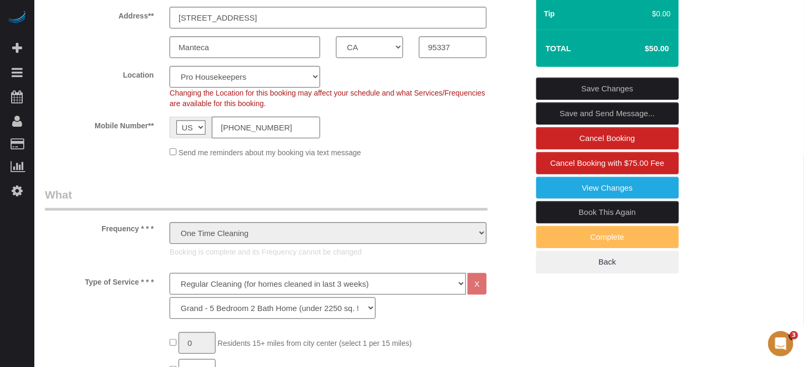
click at [605, 212] on link "Book This Again" at bounding box center [607, 212] width 143 height 22
select select "CA"
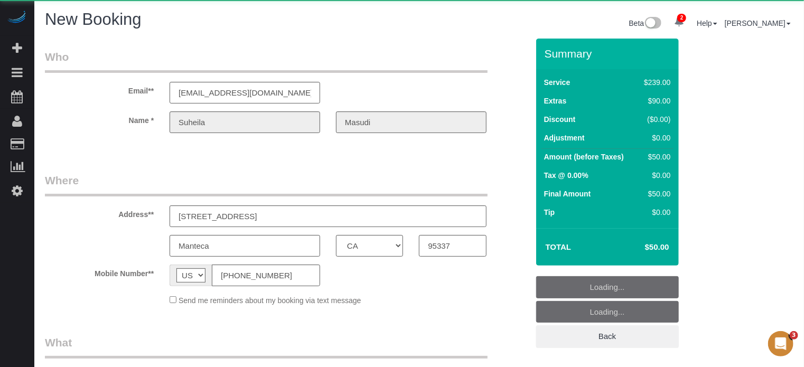
select select "number:9"
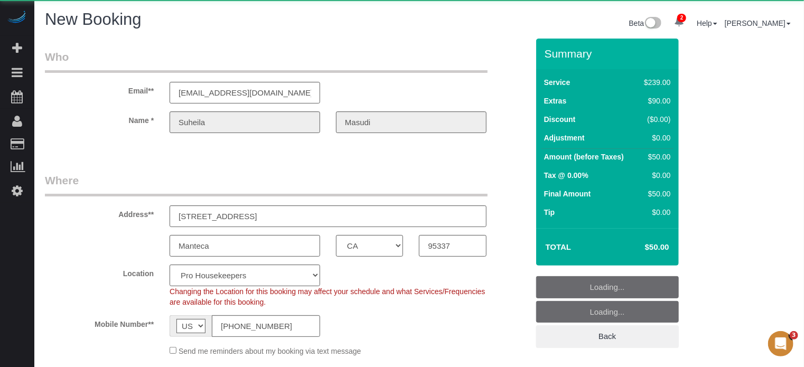
select select "object:2072"
select select "string:fspay-78843561-6353-4787-9bf5-6096904f1cdd"
select select "4"
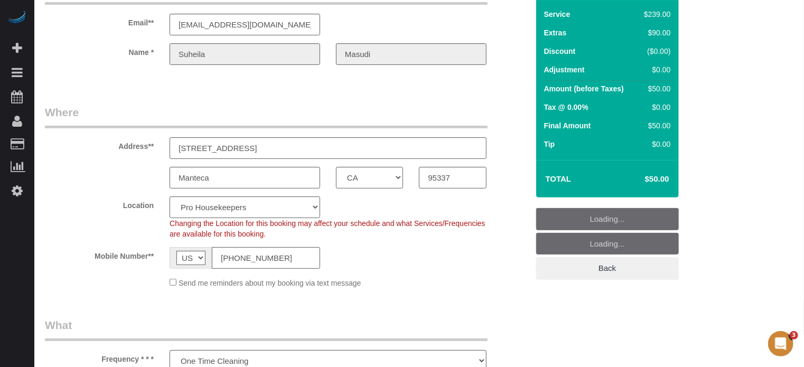
scroll to position [106, 0]
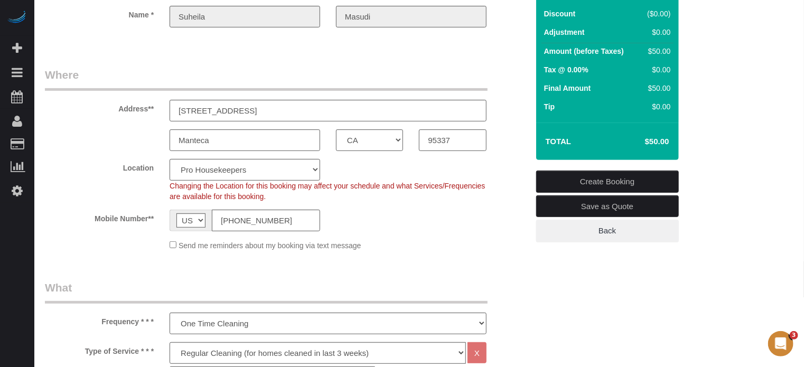
select select "object:2659"
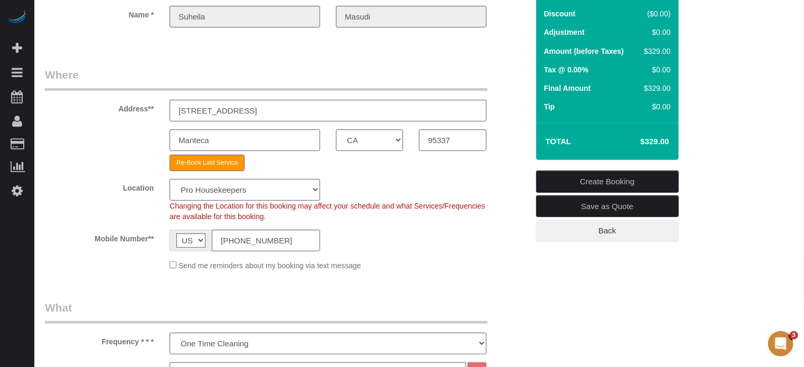
drag, startPoint x: 641, startPoint y: 140, endPoint x: 665, endPoint y: 143, distance: 24.5
click at [665, 143] on h4 "$329.00" at bounding box center [638, 141] width 60 height 9
click at [664, 143] on h4 "$329.00" at bounding box center [638, 141] width 60 height 9
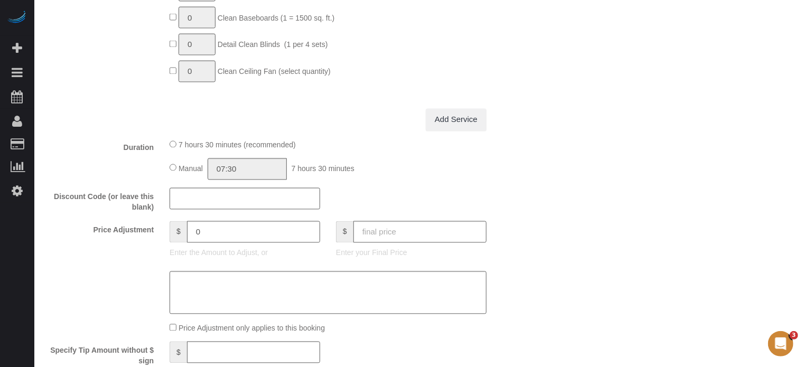
scroll to position [1056, 0]
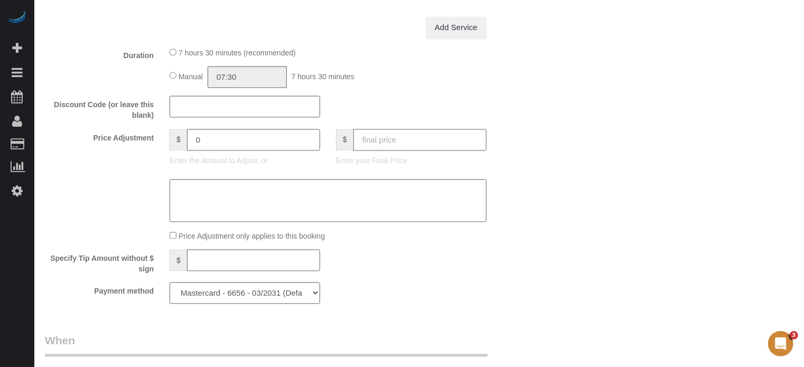
click at [389, 144] on input "text" at bounding box center [419, 140] width 133 height 22
type input "50"
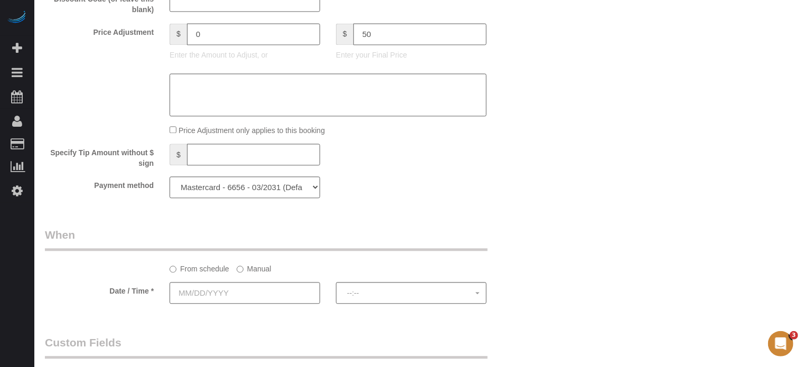
type input "-279"
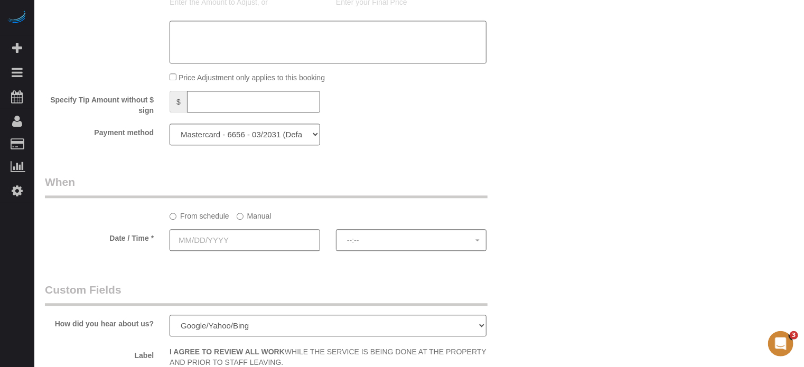
scroll to position [1320, 0]
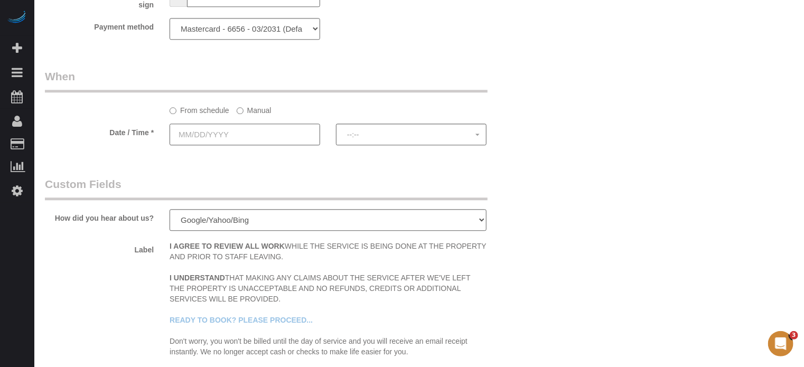
click at [284, 143] on input "text" at bounding box center [245, 135] width 150 height 22
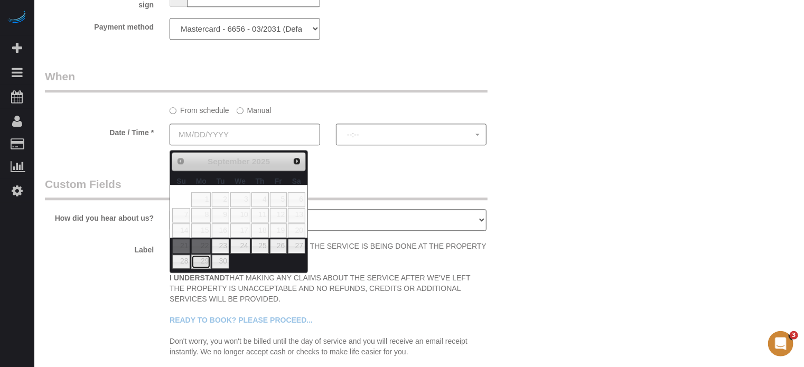
click at [206, 260] on link "29" at bounding box center [201, 262] width 20 height 14
type input "[DATE]"
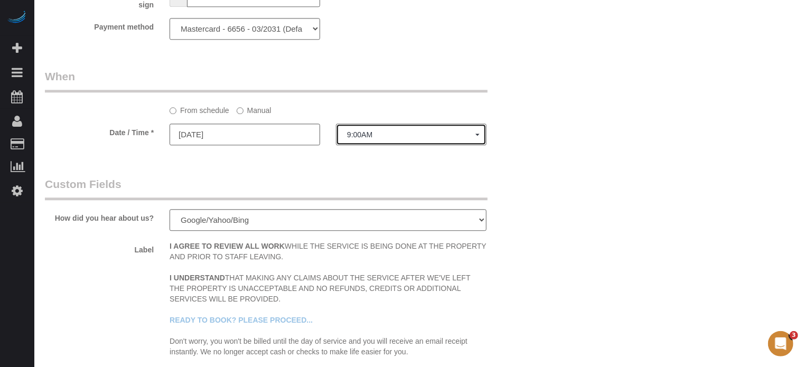
click at [363, 138] on span "9:00AM" at bounding box center [411, 134] width 128 height 8
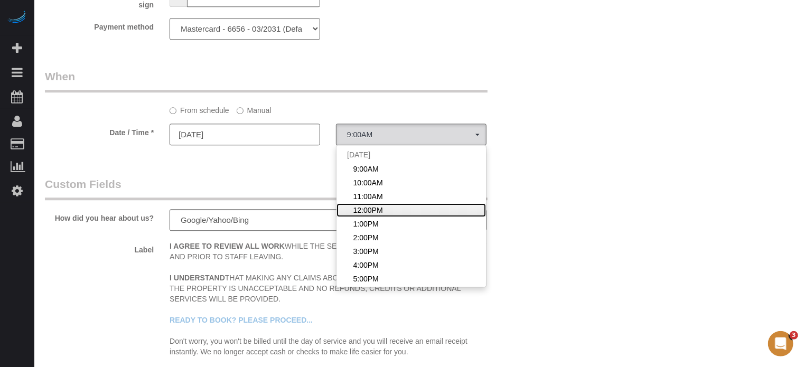
click at [363, 209] on span "12:00PM" at bounding box center [368, 210] width 30 height 11
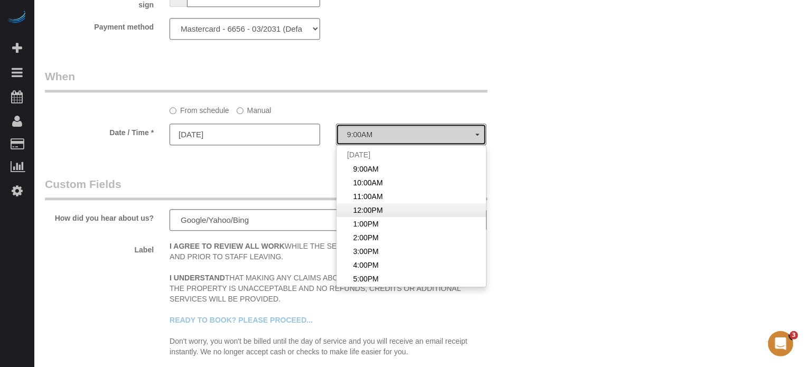
select select "spot9"
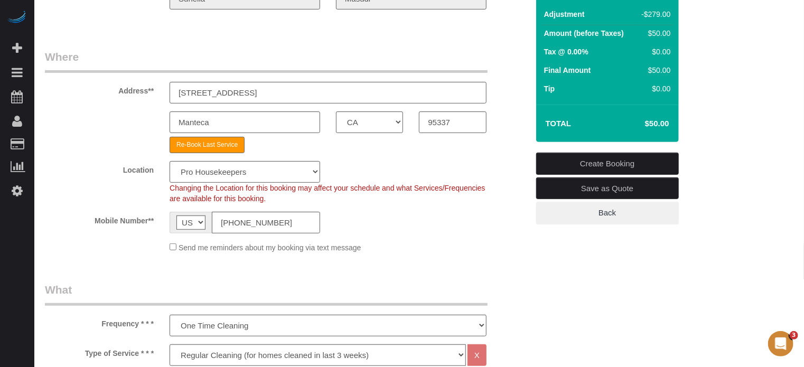
scroll to position [106, 0]
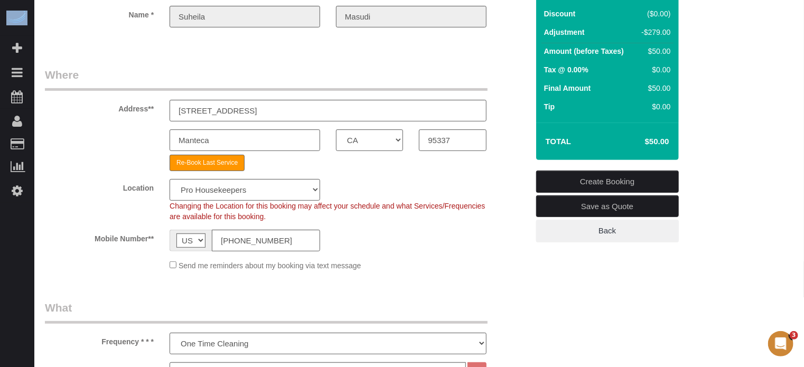
drag, startPoint x: 803, startPoint y: 37, endPoint x: 804, endPoint y: 43, distance: 6.4
click at [803, 43] on html "2 Beta Your Notifications You have 0 alerts × You have 1 to charge for 09/19/20…" at bounding box center [402, 77] width 804 height 367
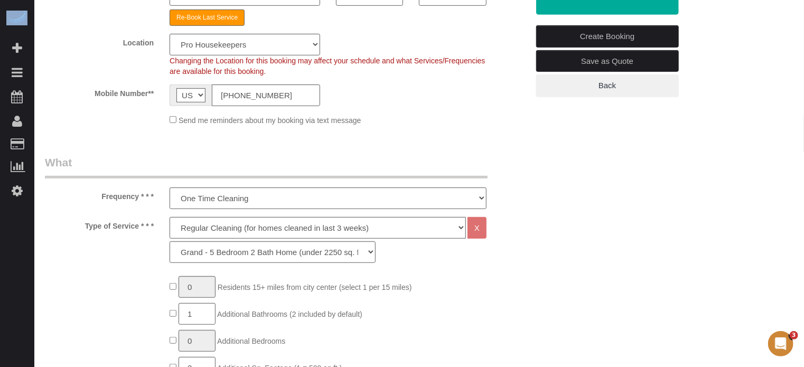
scroll to position [0, 0]
